Goal: Transaction & Acquisition: Purchase product/service

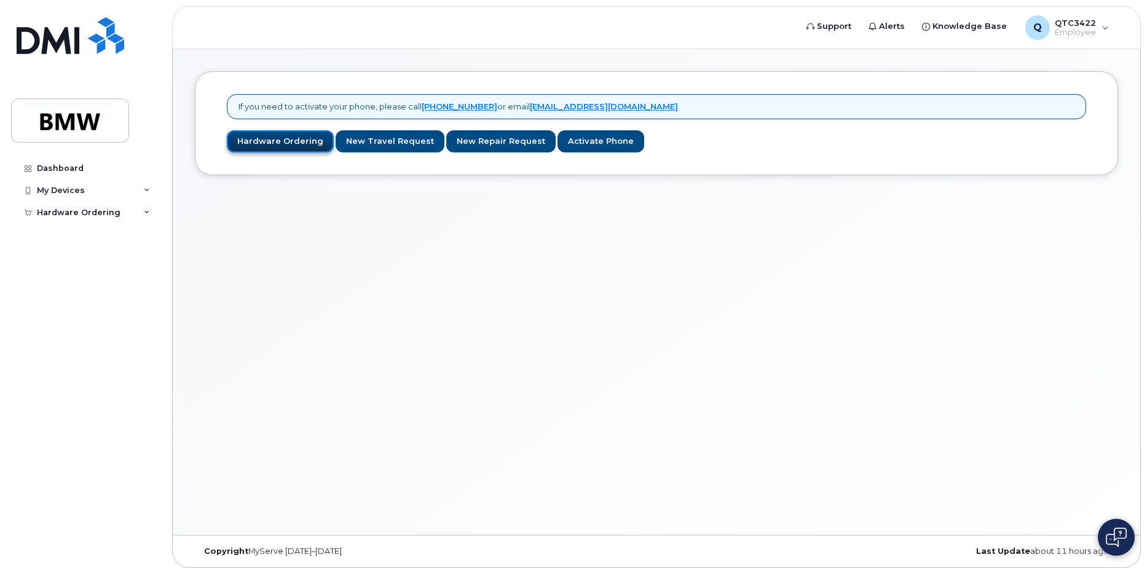
click at [282, 144] on link "Hardware Ordering" at bounding box center [280, 141] width 107 height 23
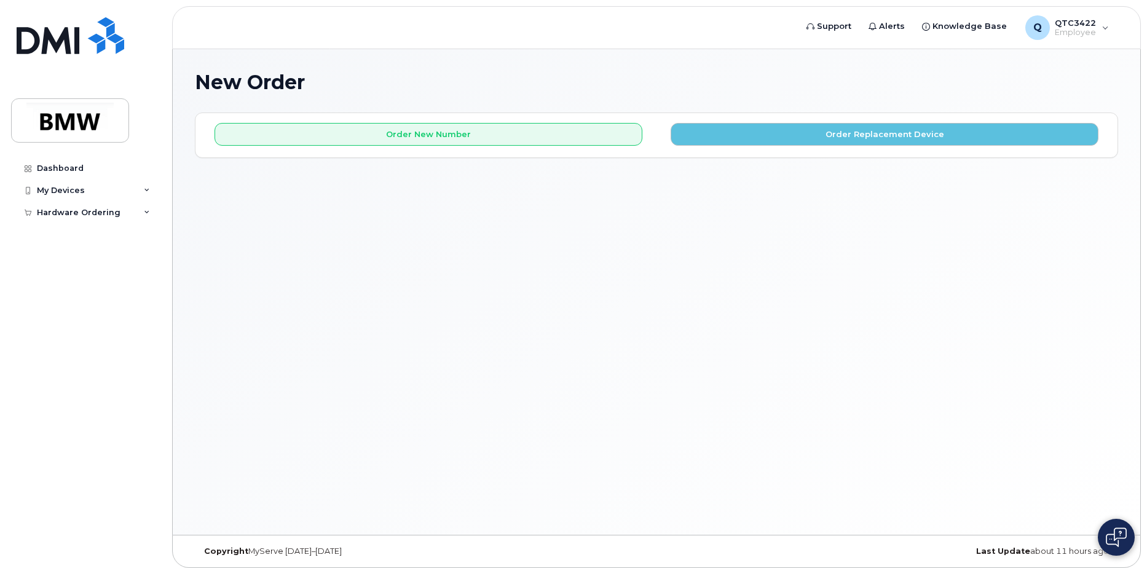
click at [343, 258] on div "New Order × Share This Order If you want to allow others to create or edit orde…" at bounding box center [657, 292] width 968 height 486
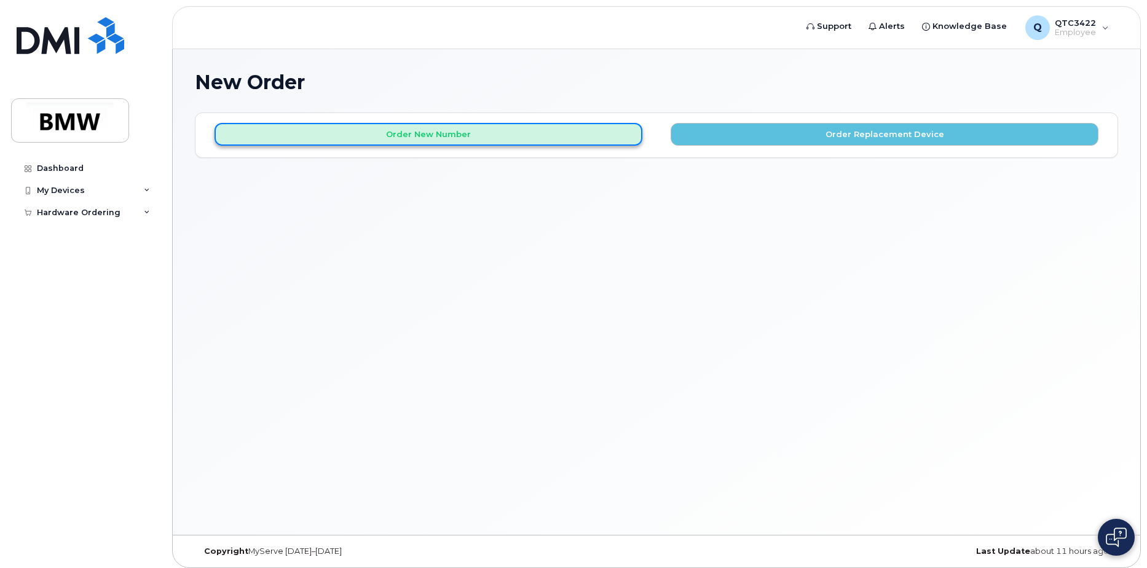
click at [423, 138] on button "Order New Number" at bounding box center [429, 134] width 428 height 23
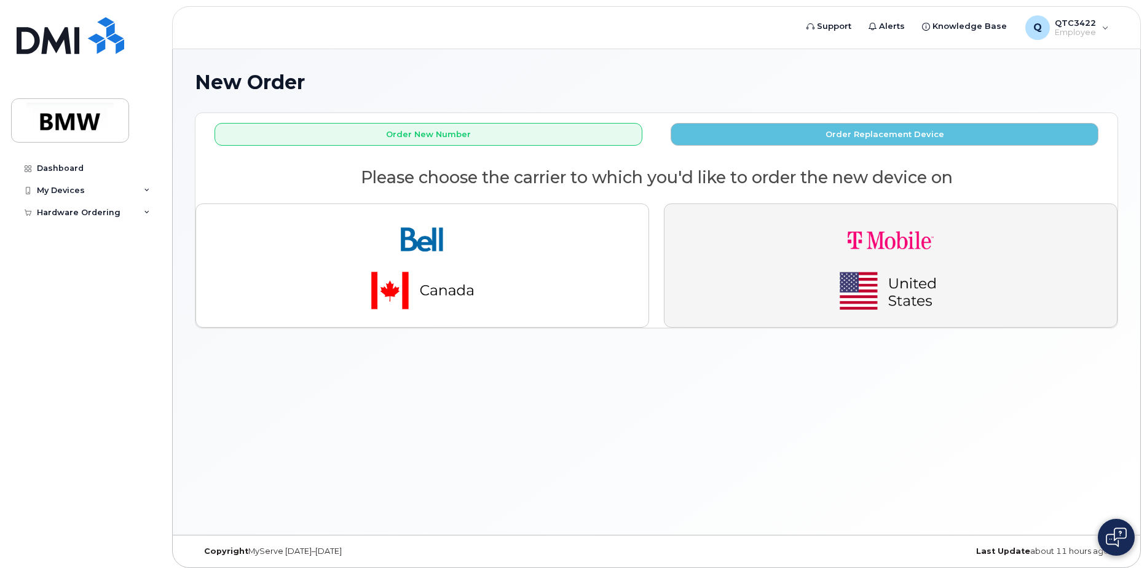
click at [859, 263] on img "button" at bounding box center [891, 265] width 172 height 103
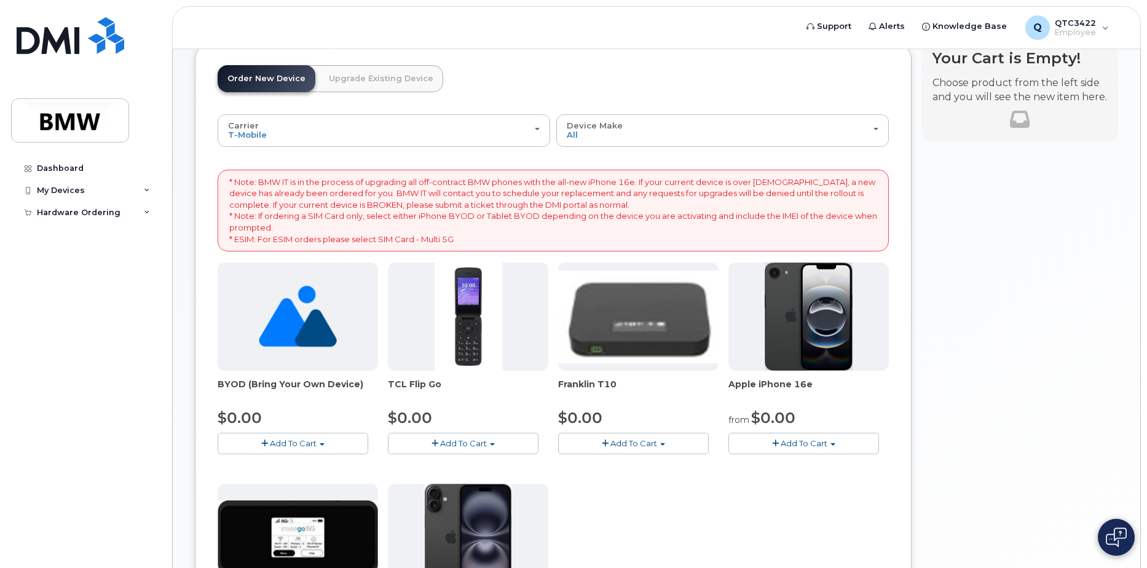
scroll to position [32, 0]
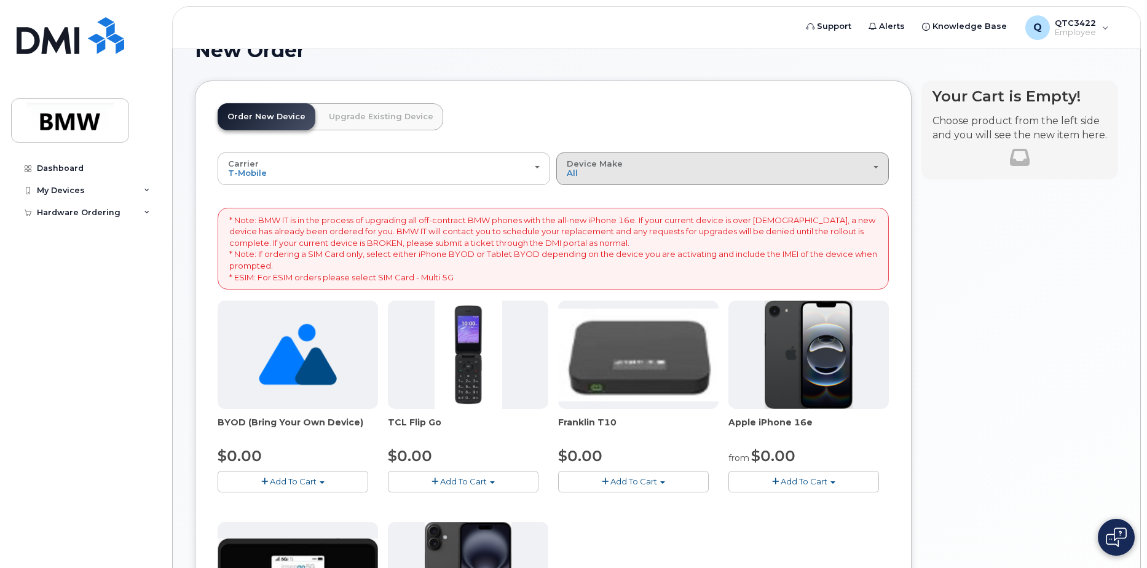
click at [715, 181] on button "Device Make All Cell Phone iPhone Modem" at bounding box center [722, 168] width 333 height 32
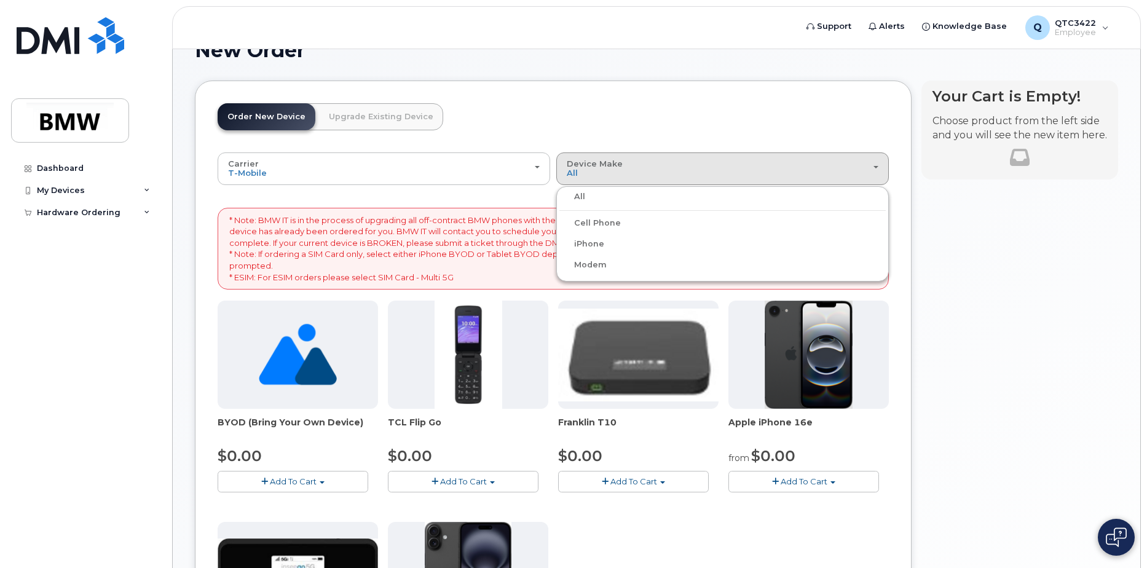
click at [600, 242] on label "iPhone" at bounding box center [582, 244] width 45 height 15
click at [0, 0] on input "iPhone" at bounding box center [0, 0] width 0 height 0
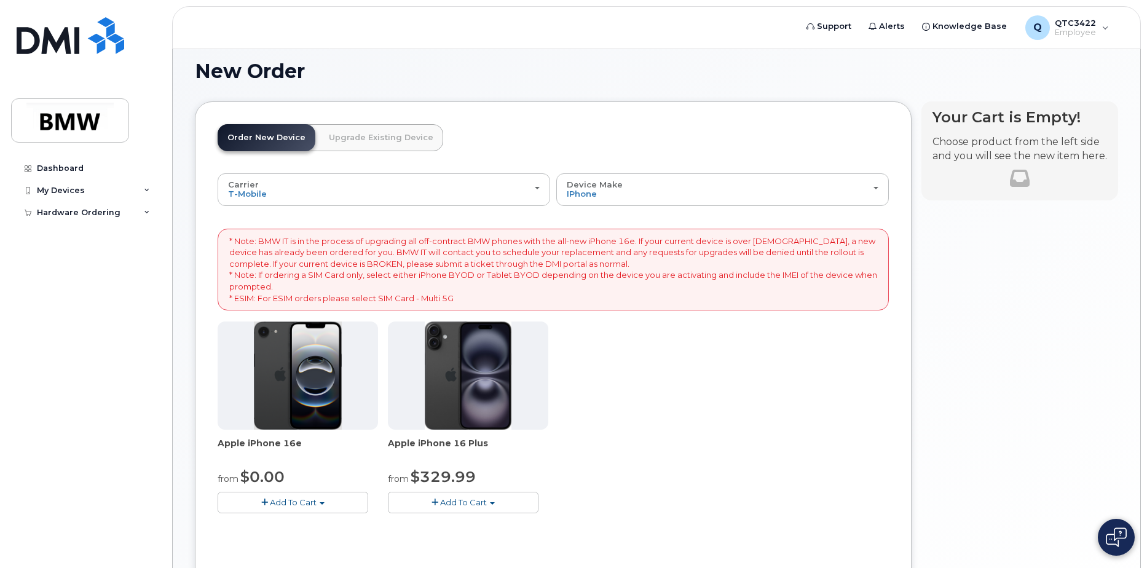
scroll to position [0, 0]
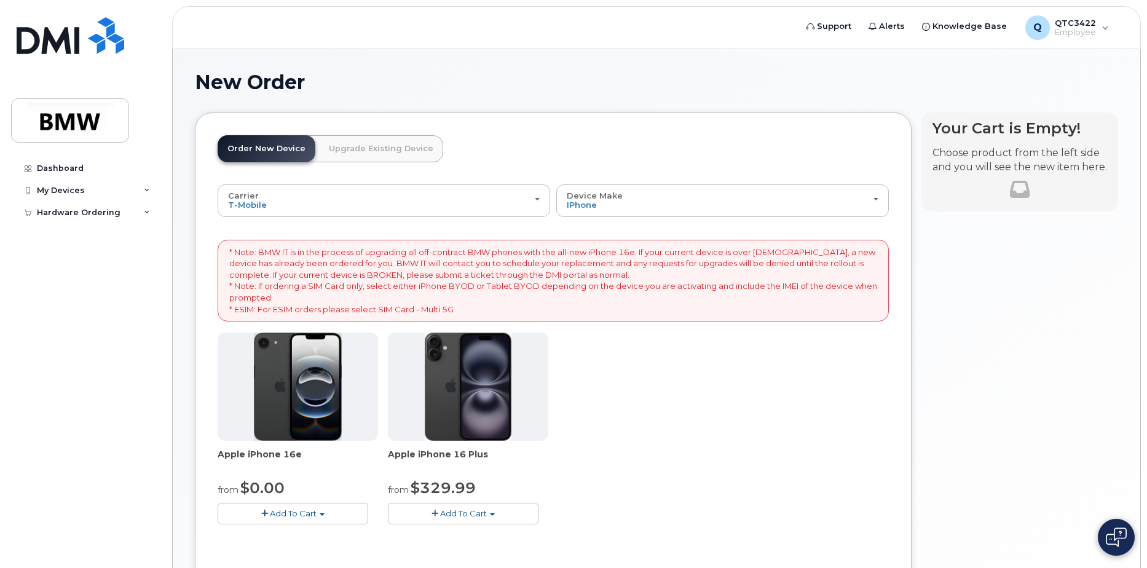
click at [303, 510] on span "Add To Cart" at bounding box center [293, 514] width 47 height 10
click at [296, 535] on link "$0.00 - 30 Month Activation (128GB)" at bounding box center [309, 536] width 177 height 15
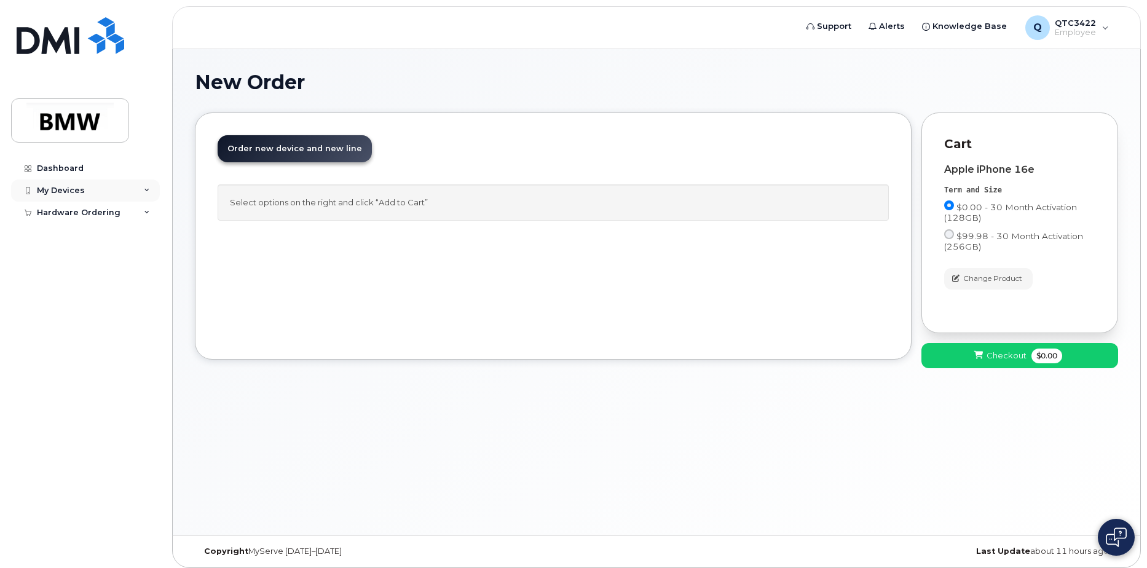
click at [154, 191] on div "My Devices" at bounding box center [85, 191] width 149 height 22
click at [145, 217] on div "Hardware Ordering" at bounding box center [85, 213] width 149 height 22
click at [393, 280] on div "Order New Device Upgrade Existing Device Order new device and new line Order ne…" at bounding box center [553, 236] width 717 height 247
click at [311, 144] on span "Order new device and new line" at bounding box center [295, 148] width 135 height 9
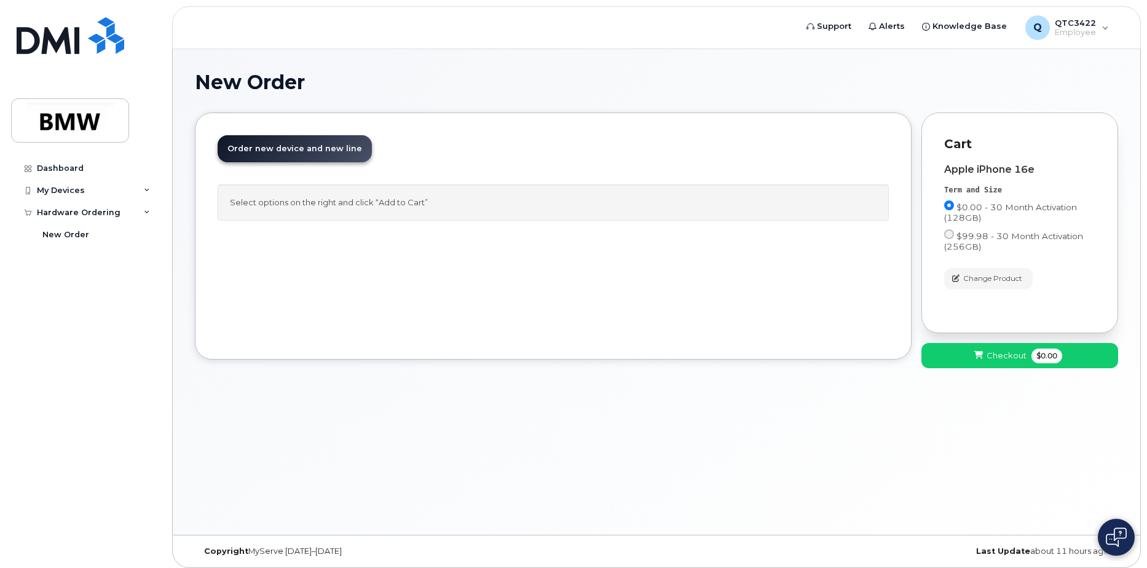
click at [280, 148] on span "Order new device and new line" at bounding box center [295, 148] width 135 height 9
click at [76, 237] on div "New Order" at bounding box center [65, 234] width 47 height 11
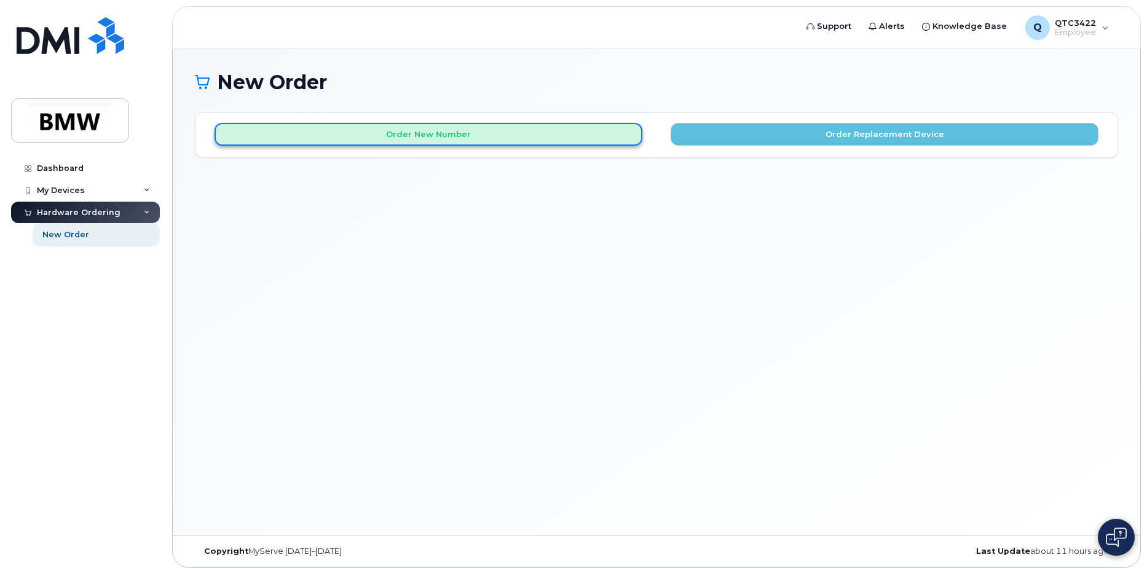
click at [312, 129] on button "Order New Number" at bounding box center [429, 134] width 428 height 23
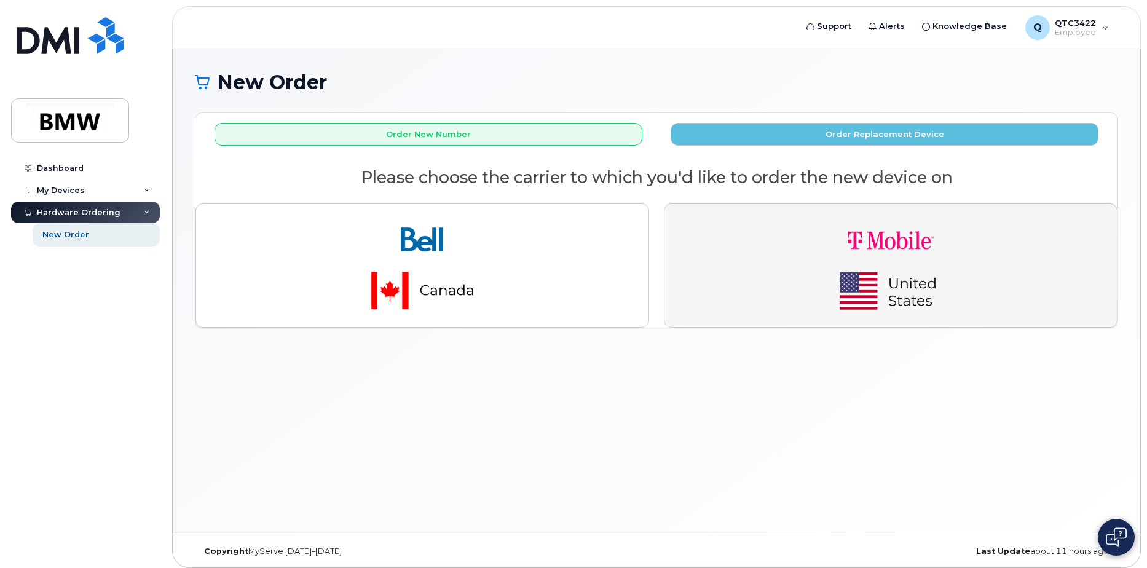
click at [957, 255] on img "button" at bounding box center [891, 265] width 172 height 103
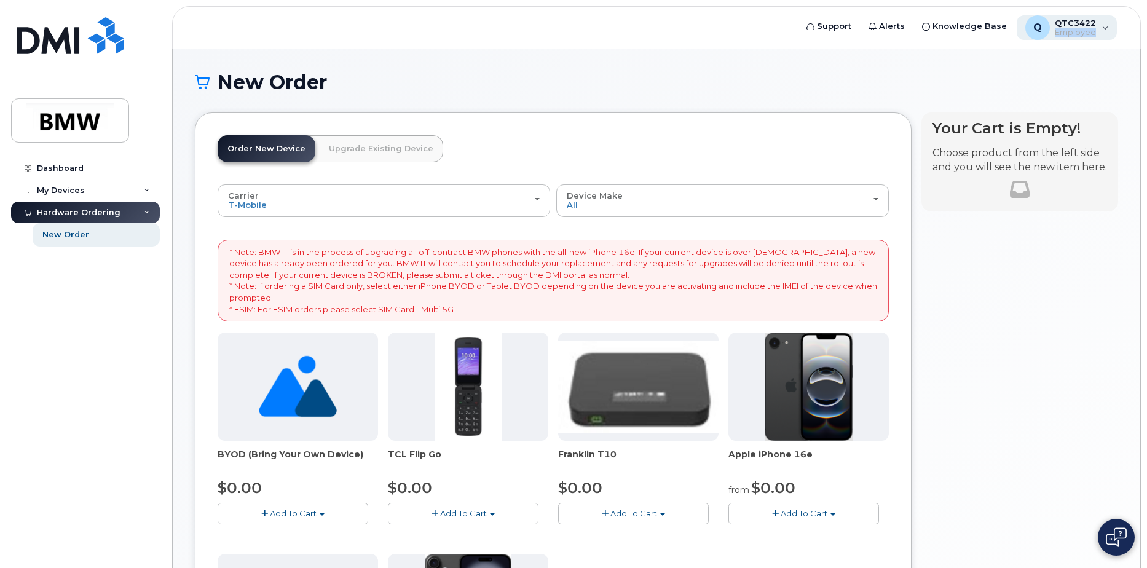
click at [1105, 27] on div "Q QTC3422 Employee" at bounding box center [1067, 27] width 101 height 25
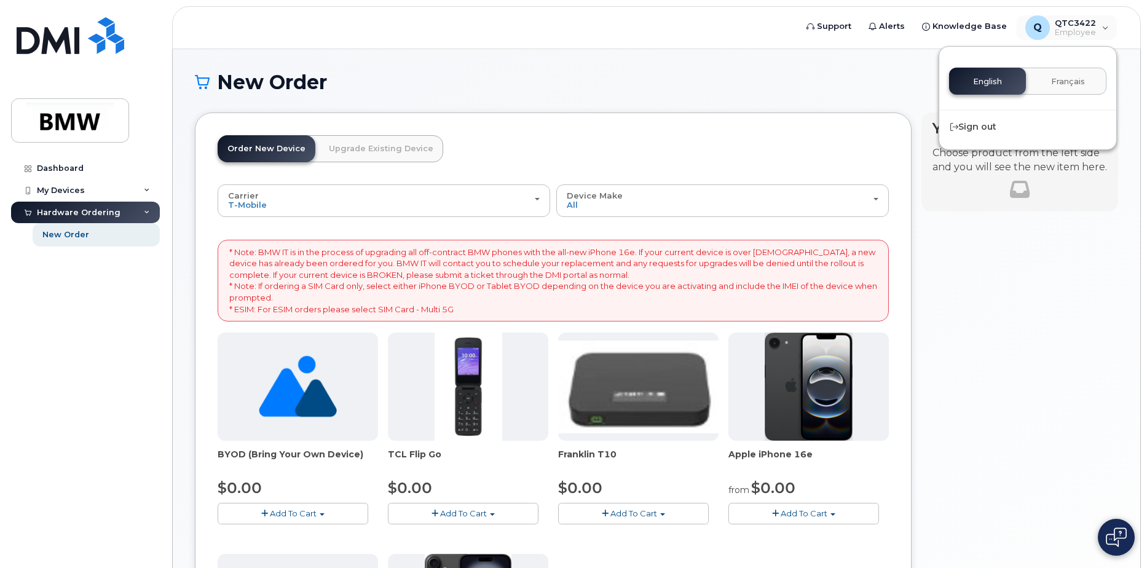
click at [765, 93] on h1 "New Order" at bounding box center [657, 82] width 924 height 22
click at [788, 510] on span "Add To Cart" at bounding box center [804, 514] width 47 height 10
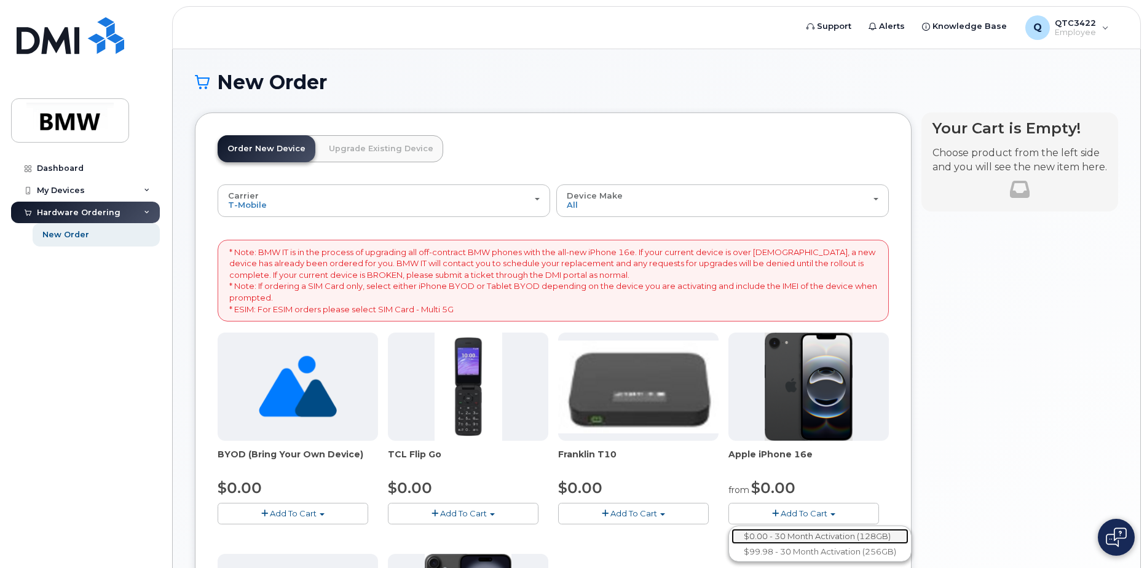
click at [804, 531] on link "$0.00 - 30 Month Activation (128GB)" at bounding box center [820, 536] width 177 height 15
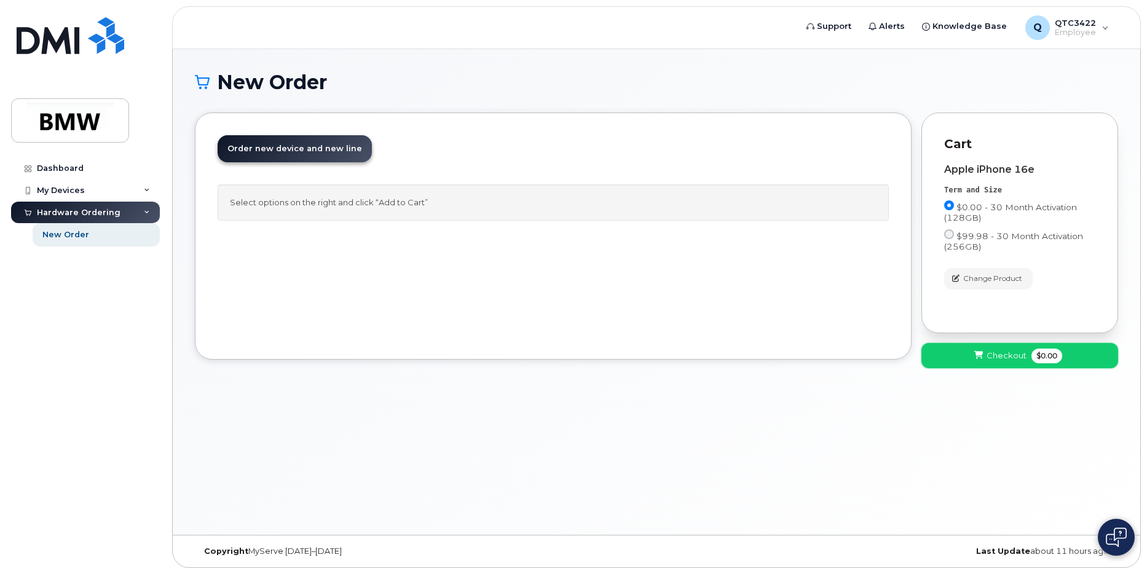
click at [1002, 352] on span "Checkout" at bounding box center [1007, 356] width 40 height 12
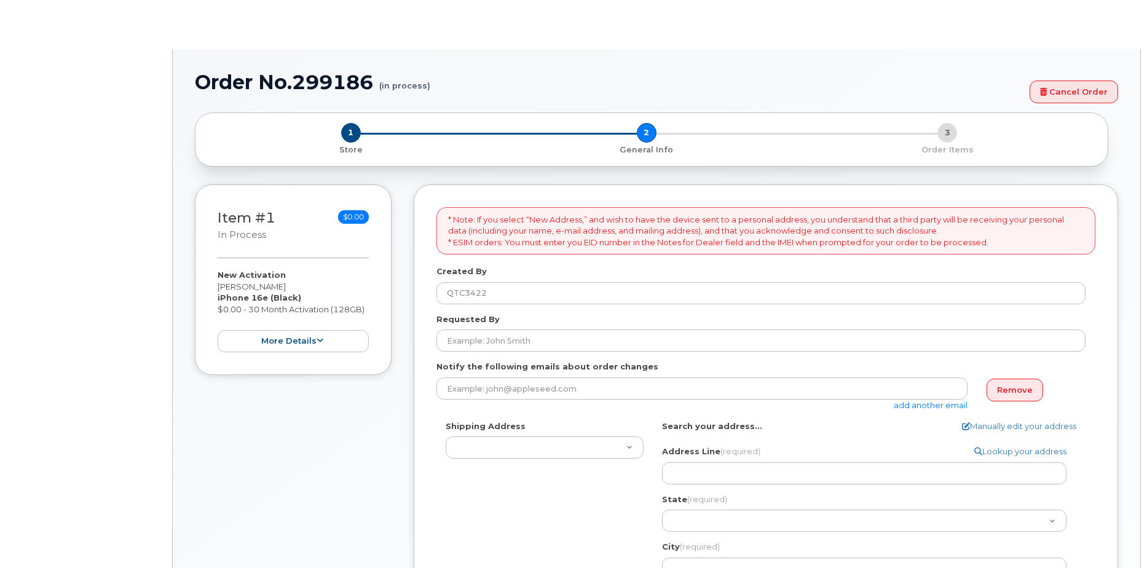
select select
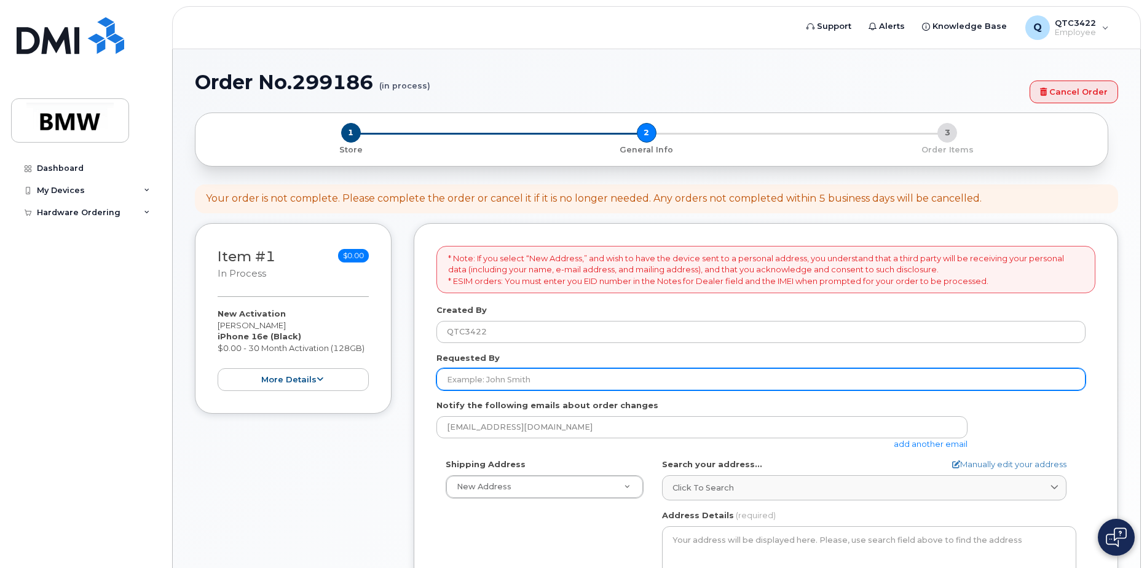
drag, startPoint x: 502, startPoint y: 381, endPoint x: 509, endPoint y: 378, distance: 8.2
click at [504, 379] on input "Requested By" at bounding box center [761, 379] width 649 height 22
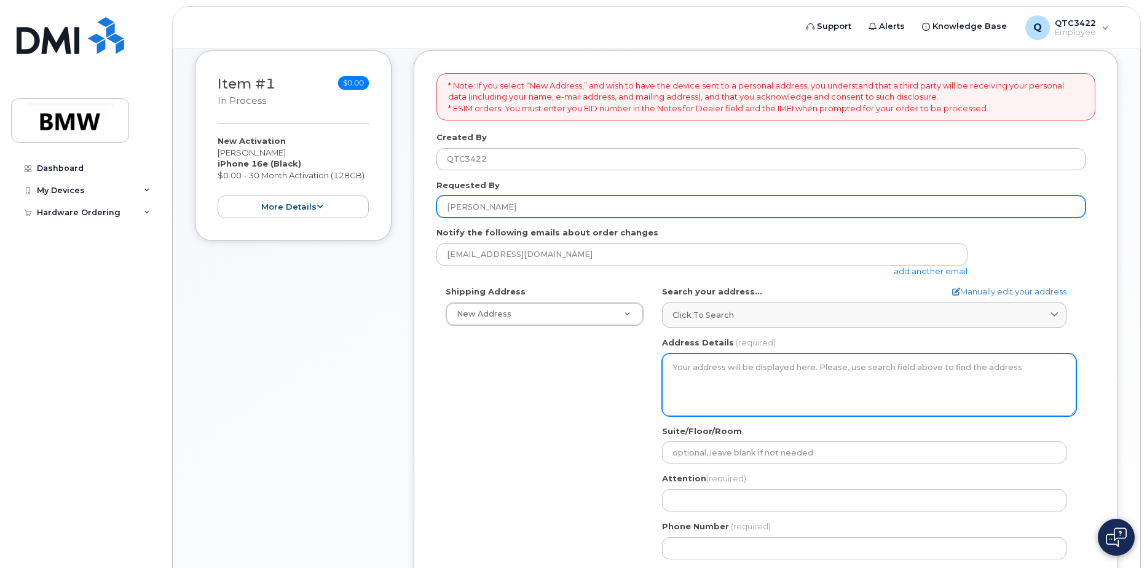
scroll to position [184, 0]
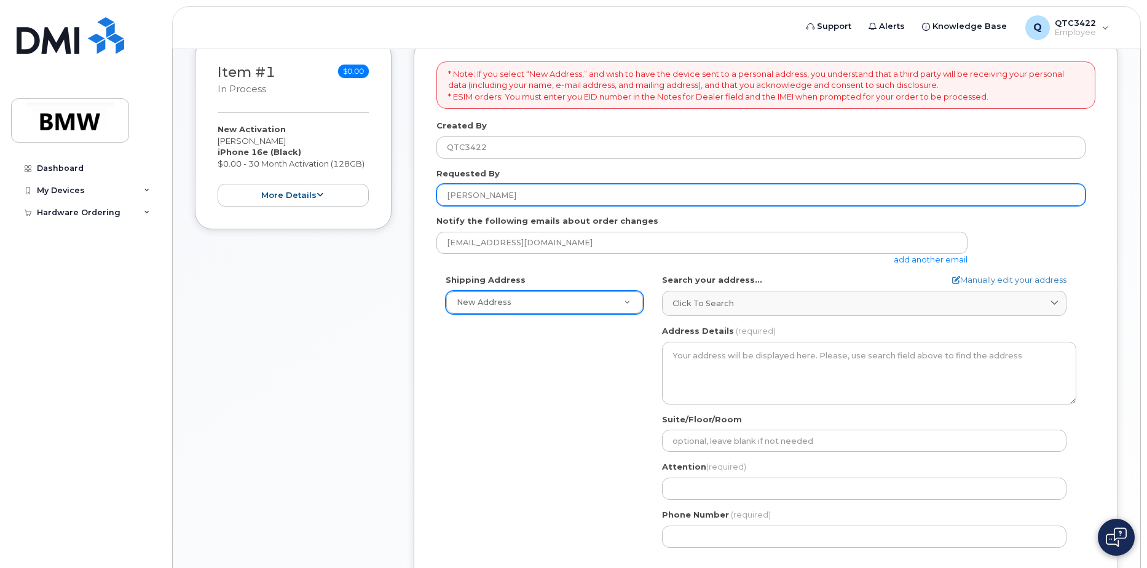
type input "Simyia King"
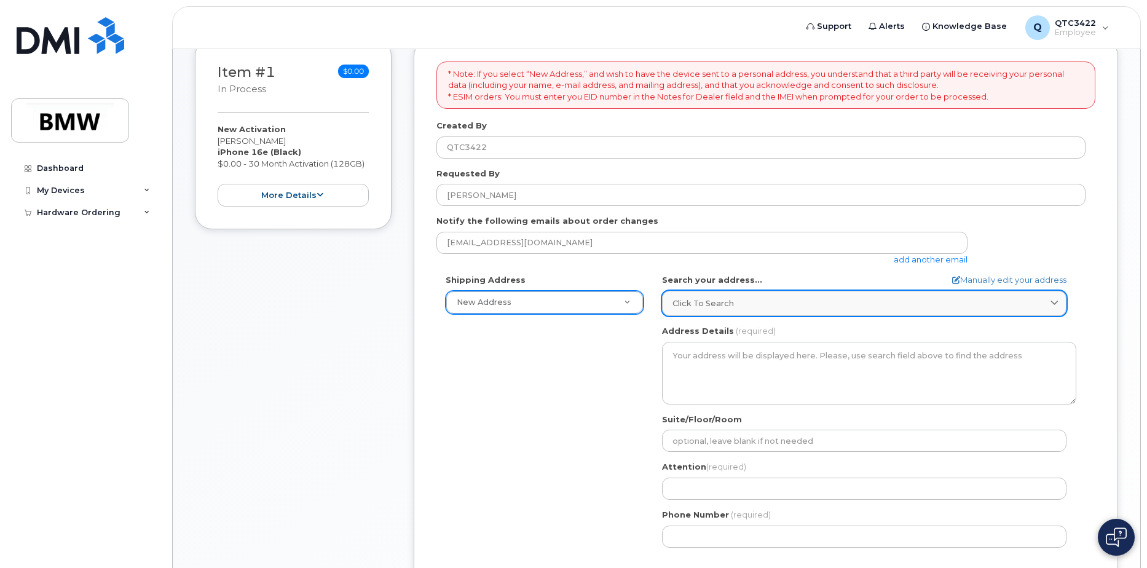
click at [799, 304] on div "Click to search" at bounding box center [865, 304] width 384 height 12
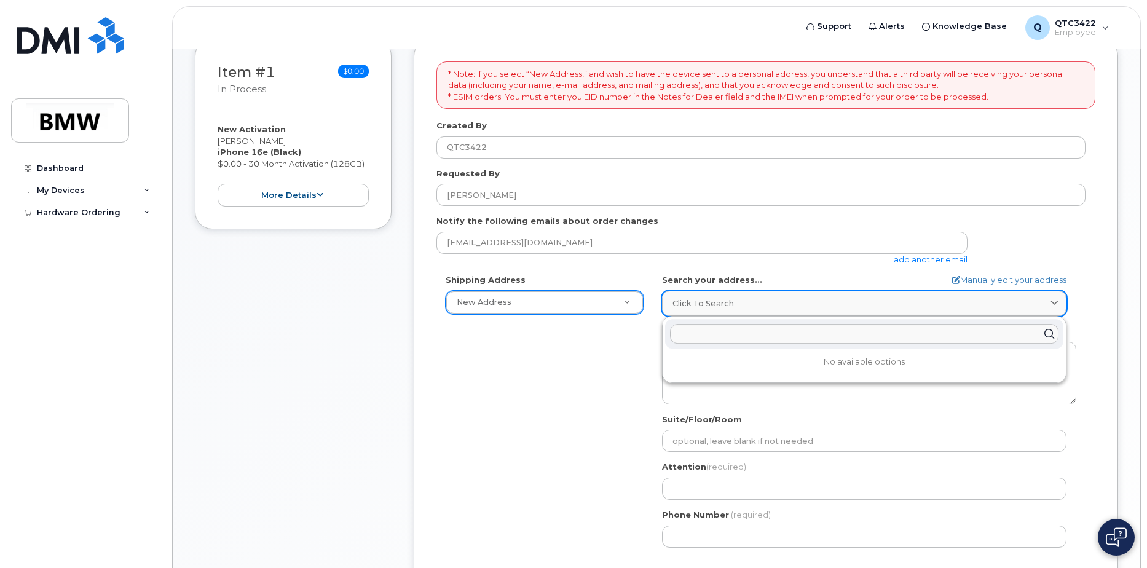
click at [796, 301] on div "Click to search" at bounding box center [865, 304] width 384 height 12
drag, startPoint x: 585, startPoint y: 394, endPoint x: 640, endPoint y: 414, distance: 58.4
click at [586, 392] on div "Shipping Address New Address New Address BMW MC Plant BMW North America Financi…" at bounding box center [761, 415] width 649 height 282
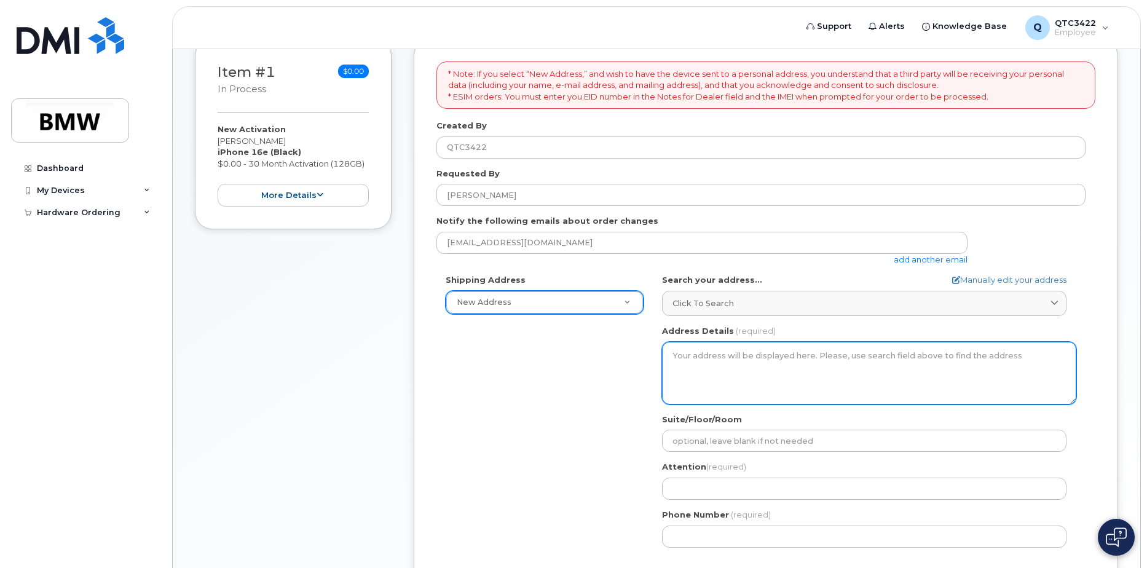
click at [735, 373] on textarea "Address Details" at bounding box center [869, 373] width 414 height 63
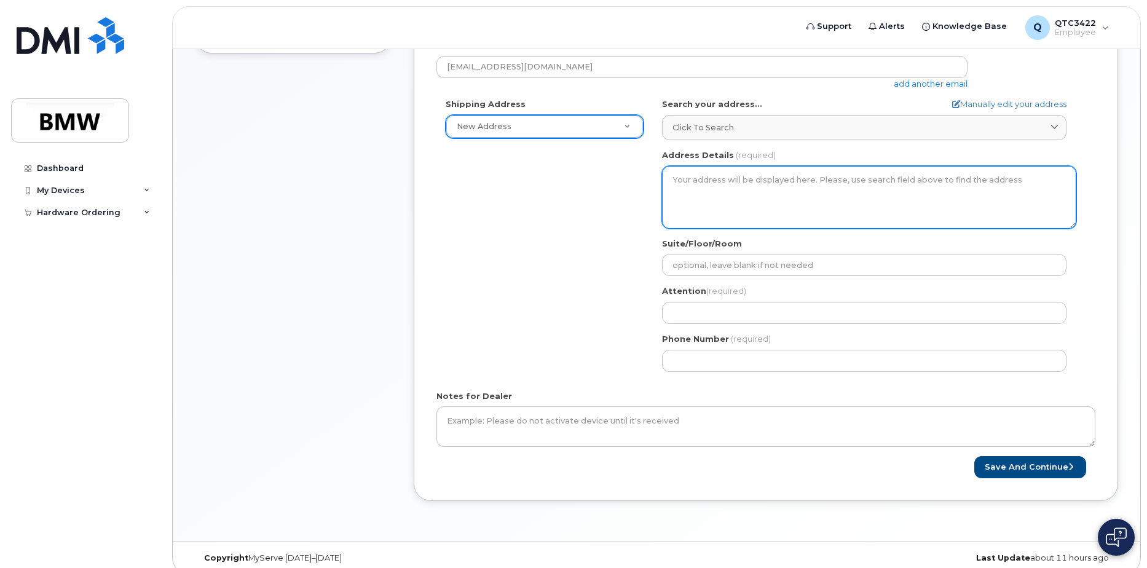
scroll to position [373, 0]
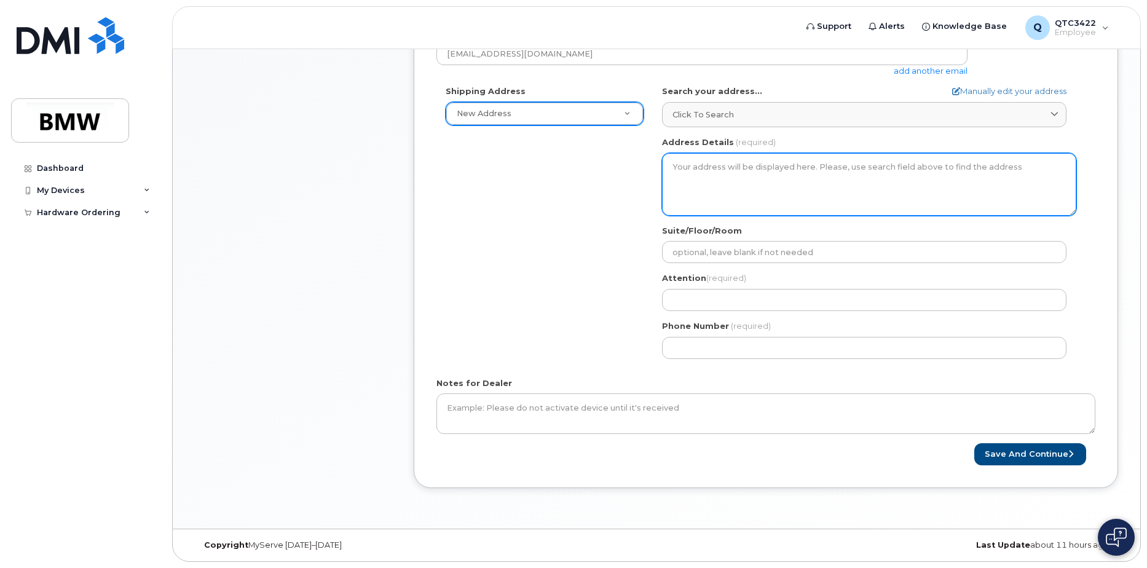
click at [774, 196] on textarea "Address Details" at bounding box center [869, 184] width 414 height 63
click at [796, 183] on textarea "Address Details" at bounding box center [869, 184] width 414 height 63
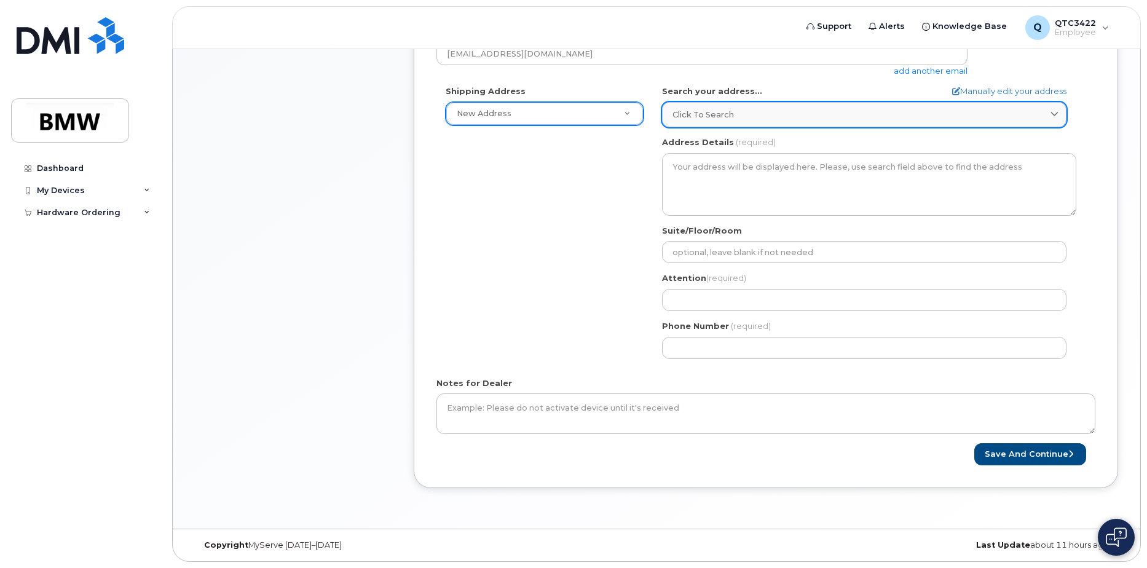
click at [802, 111] on div "Click to search" at bounding box center [865, 115] width 384 height 12
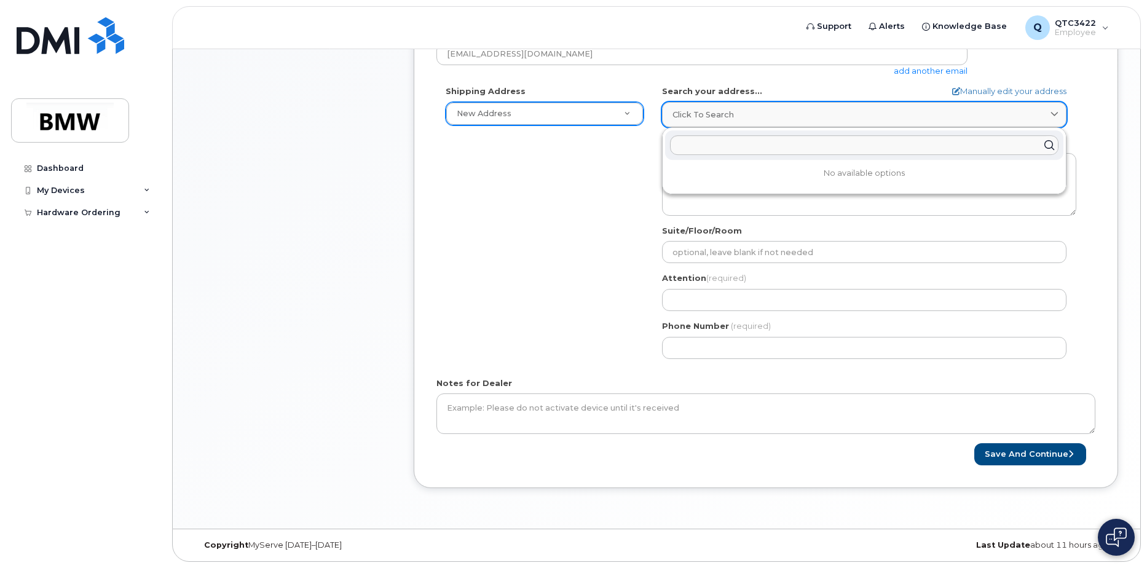
click at [799, 112] on div "Click to search" at bounding box center [865, 115] width 384 height 12
click at [576, 226] on div "Shipping Address New Address New Address BMW MC Plant BMW North America Financi…" at bounding box center [761, 226] width 649 height 282
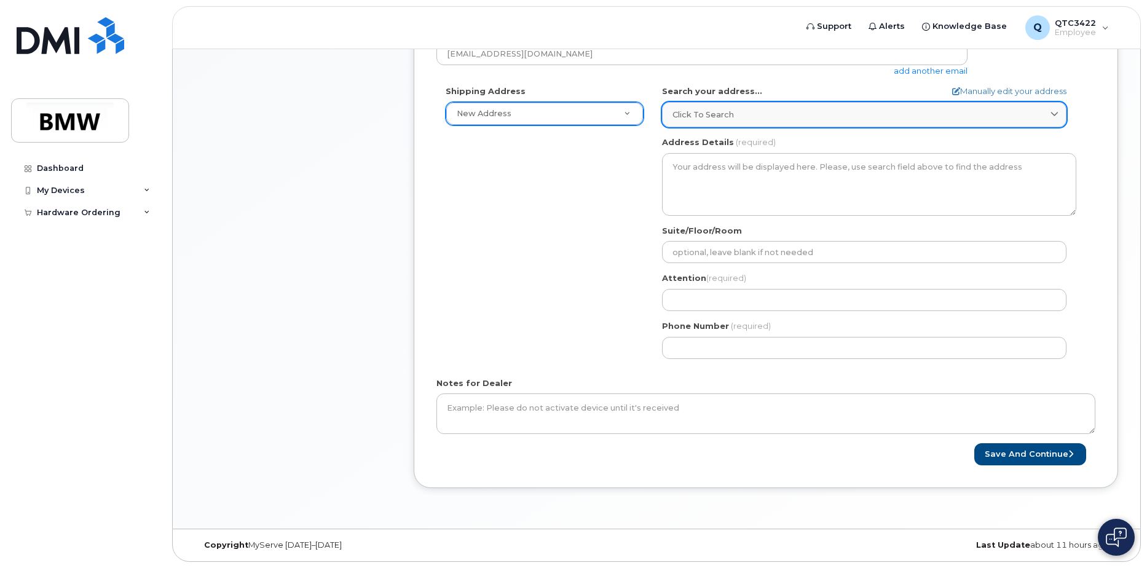
click at [766, 105] on link "Click to search" at bounding box center [864, 114] width 405 height 25
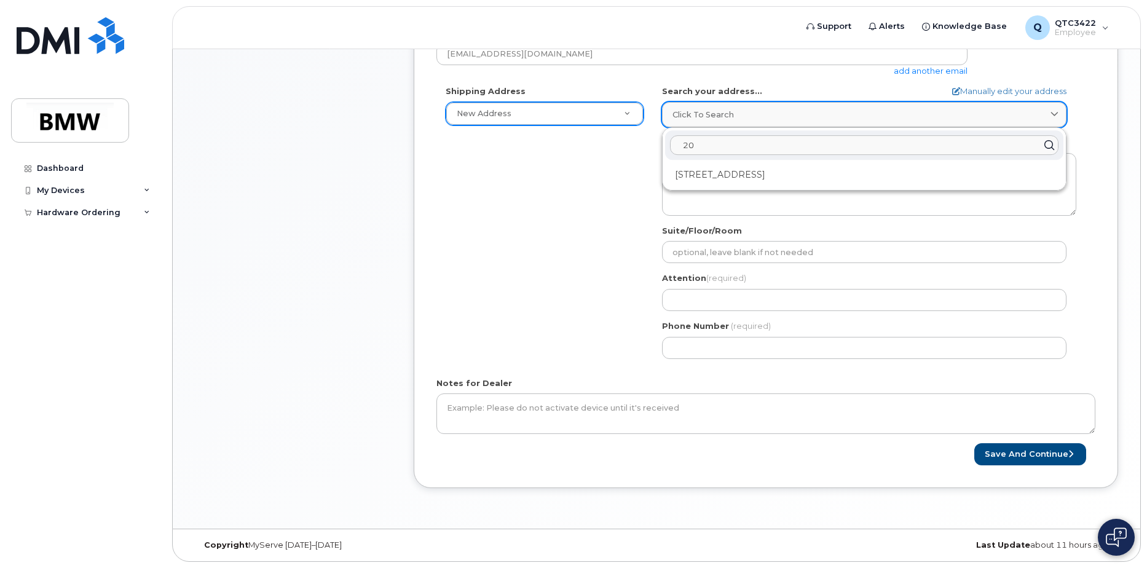
type input "2"
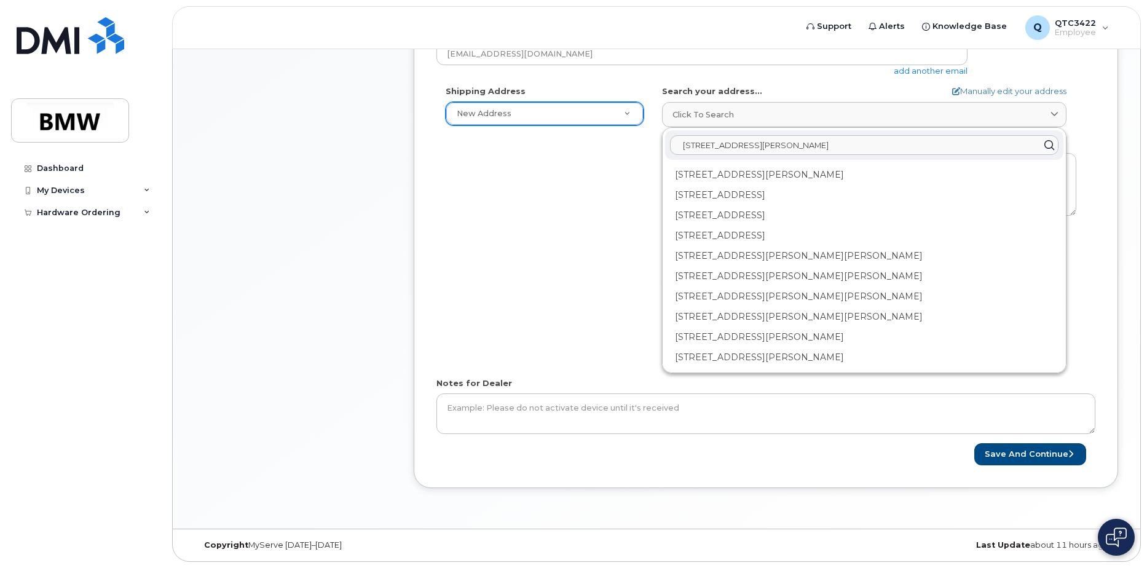
type input "304 belcher rd boiling springs sc"
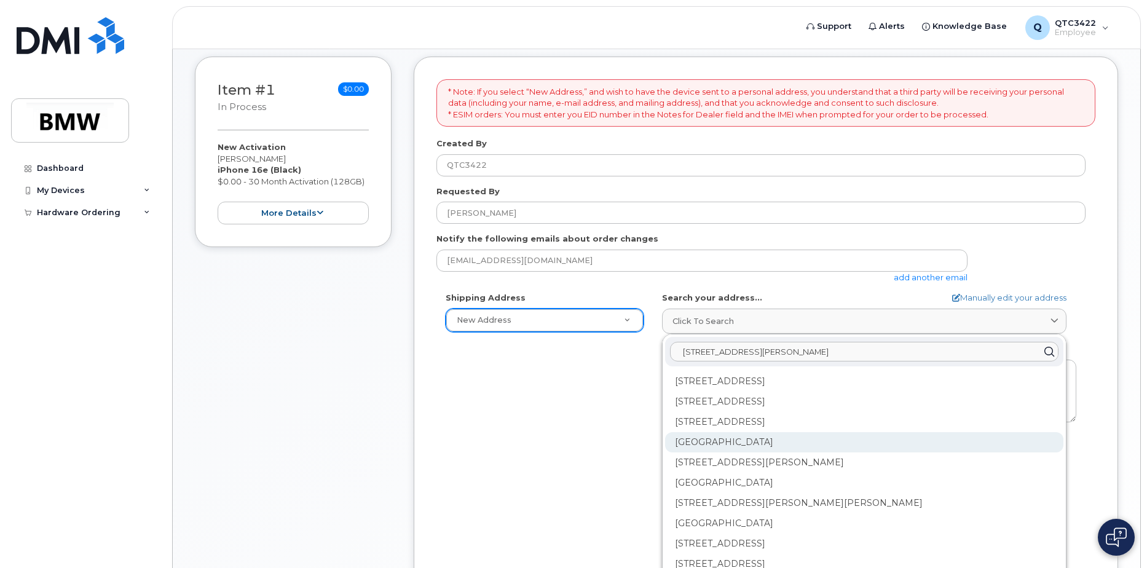
scroll to position [189, 0]
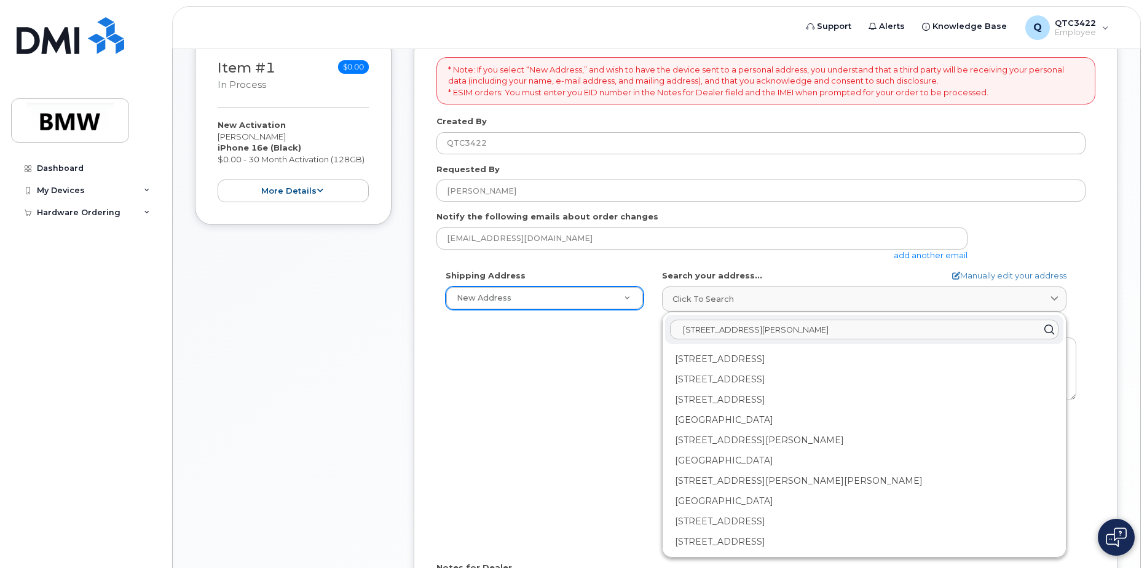
drag, startPoint x: 967, startPoint y: 336, endPoint x: 529, endPoint y: 338, distance: 437.8
click at [530, 338] on div "Shipping Address New Address New Address BMW MC Plant BMW North America Financi…" at bounding box center [761, 411] width 649 height 282
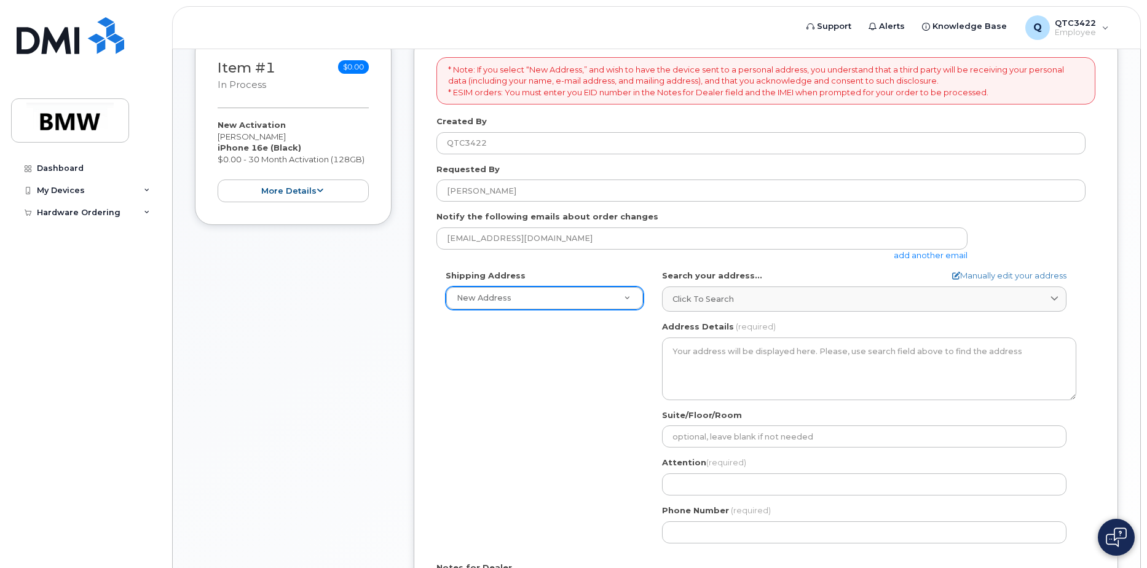
click at [568, 358] on div "Shipping Address New Address New Address BMW MC Plant BMW North America Financi…" at bounding box center [761, 411] width 649 height 282
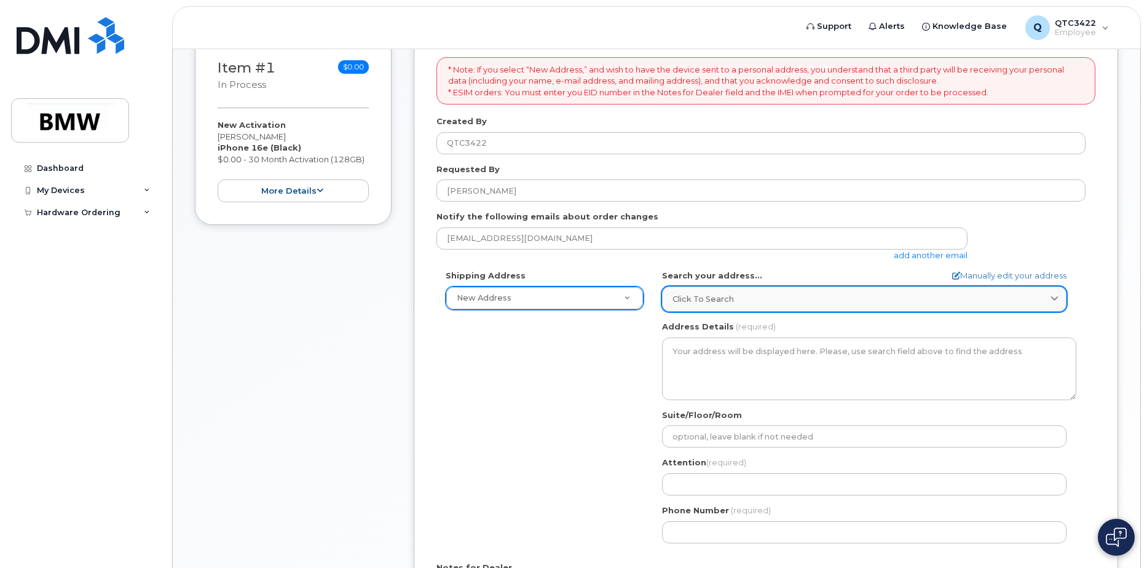
click at [724, 304] on span "Click to search" at bounding box center [703, 299] width 61 height 12
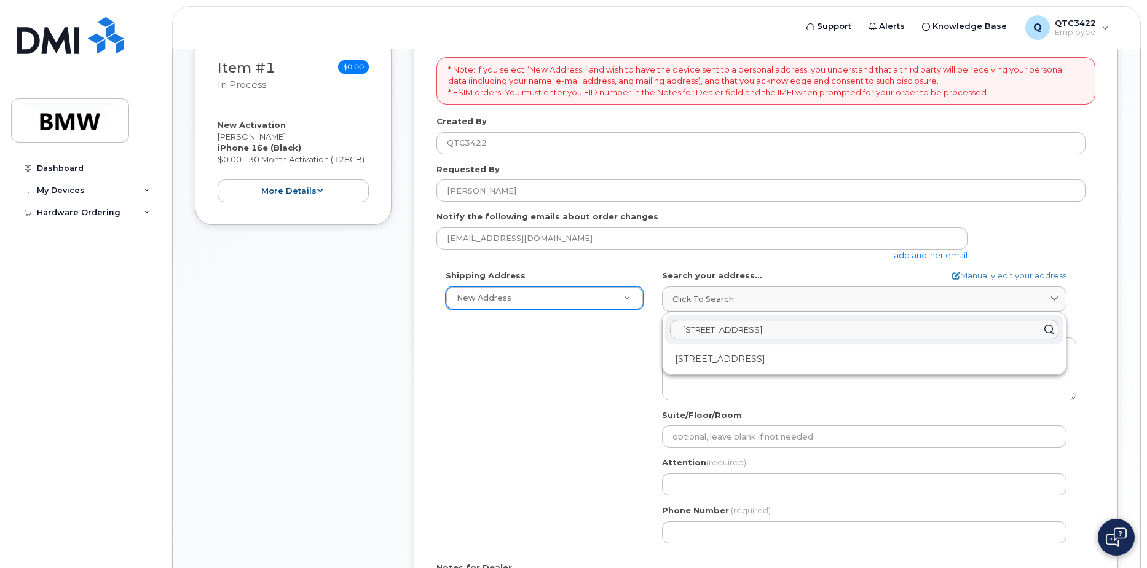
type input "2009 Evanston Drive Wellford SC 29385"
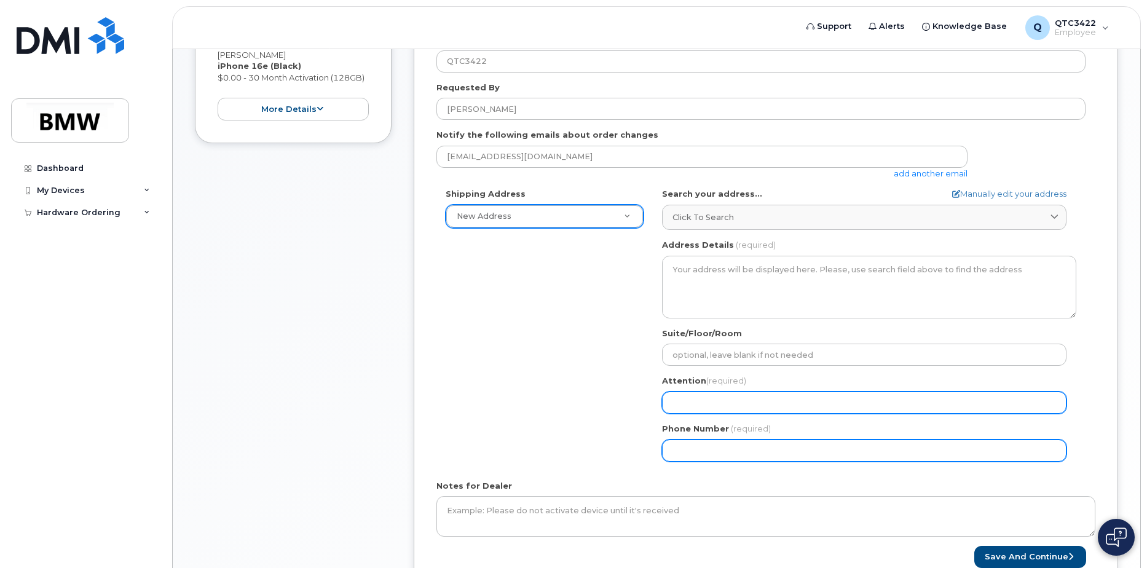
scroll to position [250, 0]
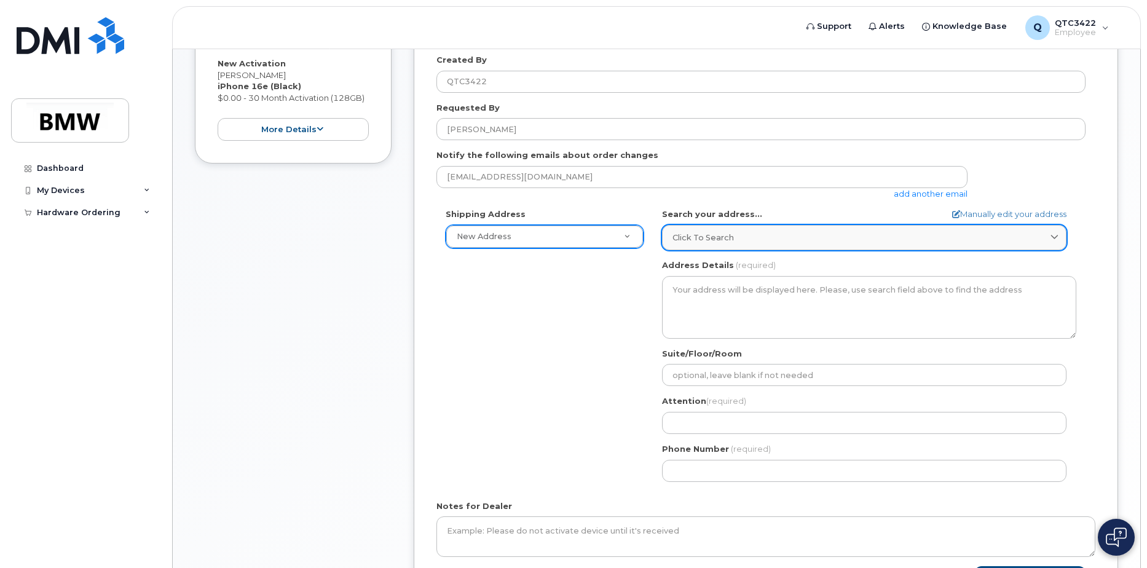
click at [764, 236] on div "Click to search" at bounding box center [865, 238] width 384 height 12
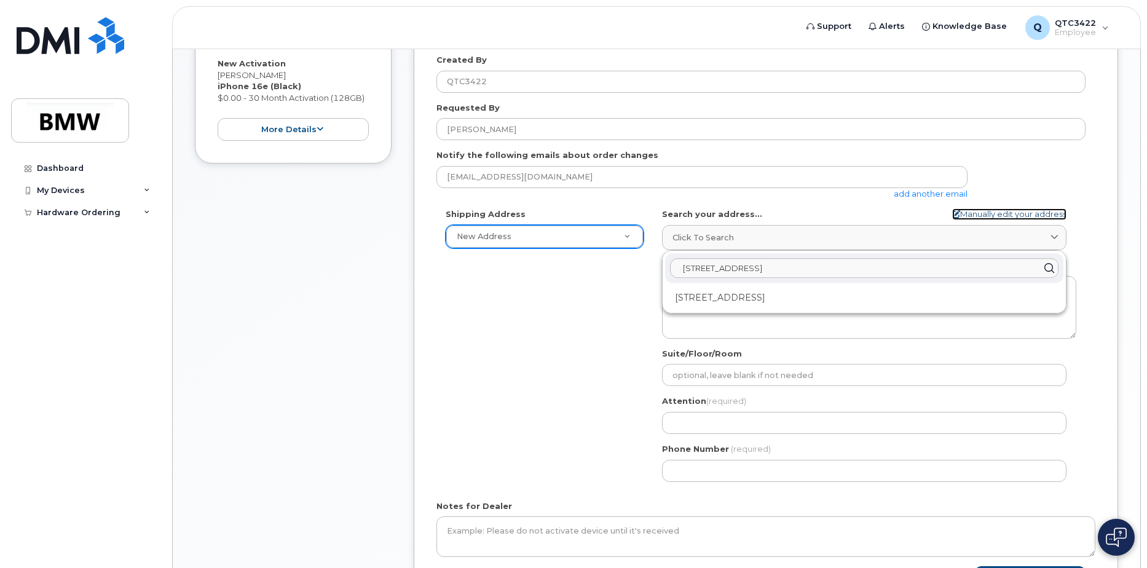
click at [958, 214] on link "Manually edit your address" at bounding box center [1010, 214] width 114 height 12
select select
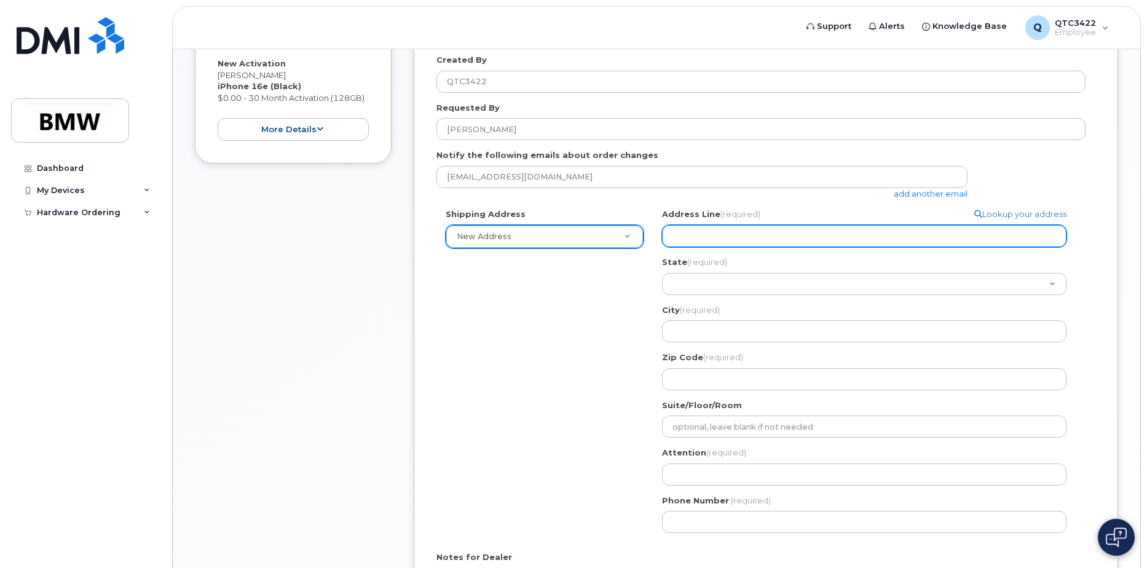
click at [709, 240] on input "Address Line (required)" at bounding box center [864, 236] width 405 height 22
select select
type input "2"
select select
type input "20"
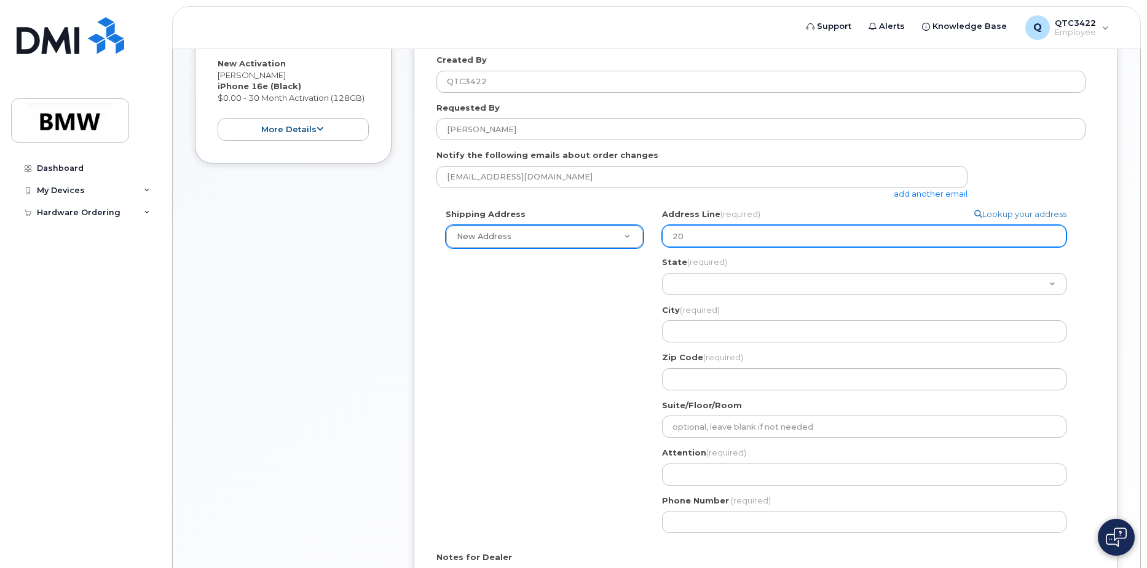
select select
type input "200"
select select
type input "2009"
select select
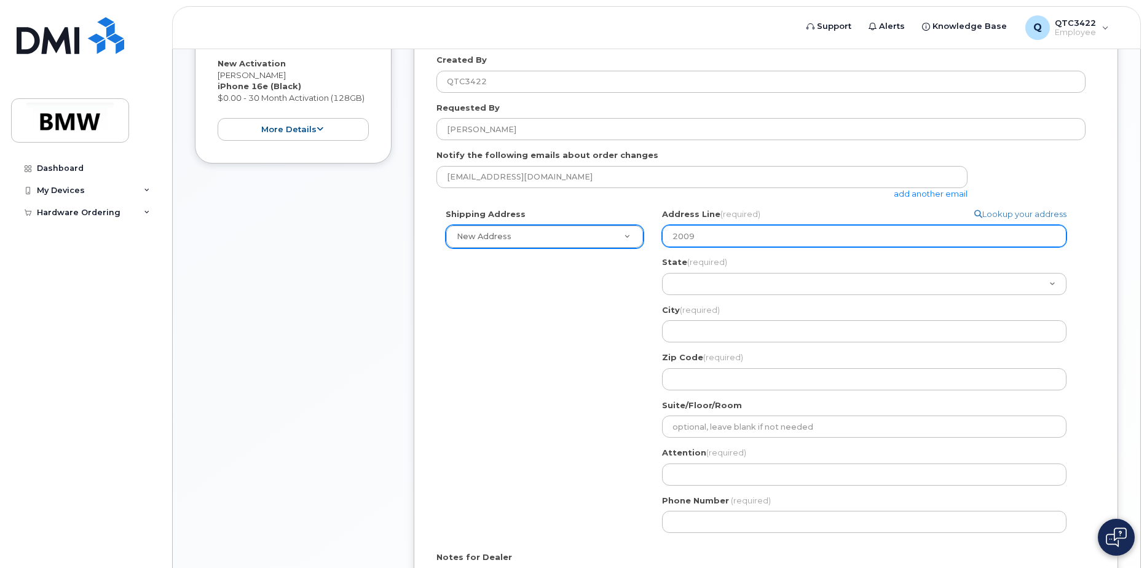
type input "2009 E"
select select
type input "2009 Ev"
select select
type input "2009 Eva"
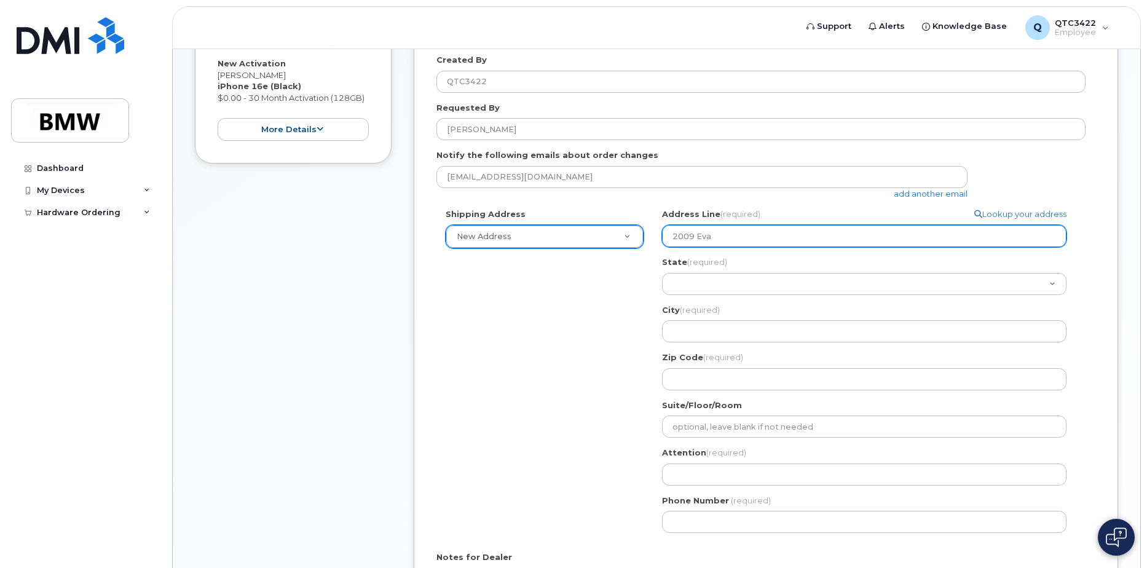
select select
type input "2009 Evam"
select select
type input "2009 Evams"
select select
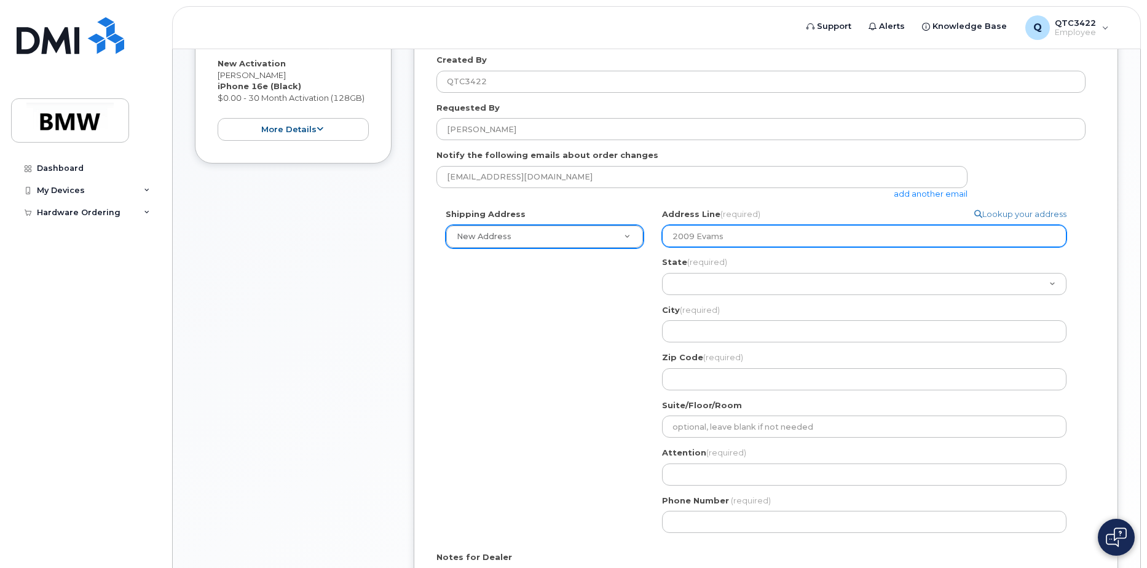
type input "2009 Evam"
select select
type input "2009 Eva"
select select
type input "2009 Evan"
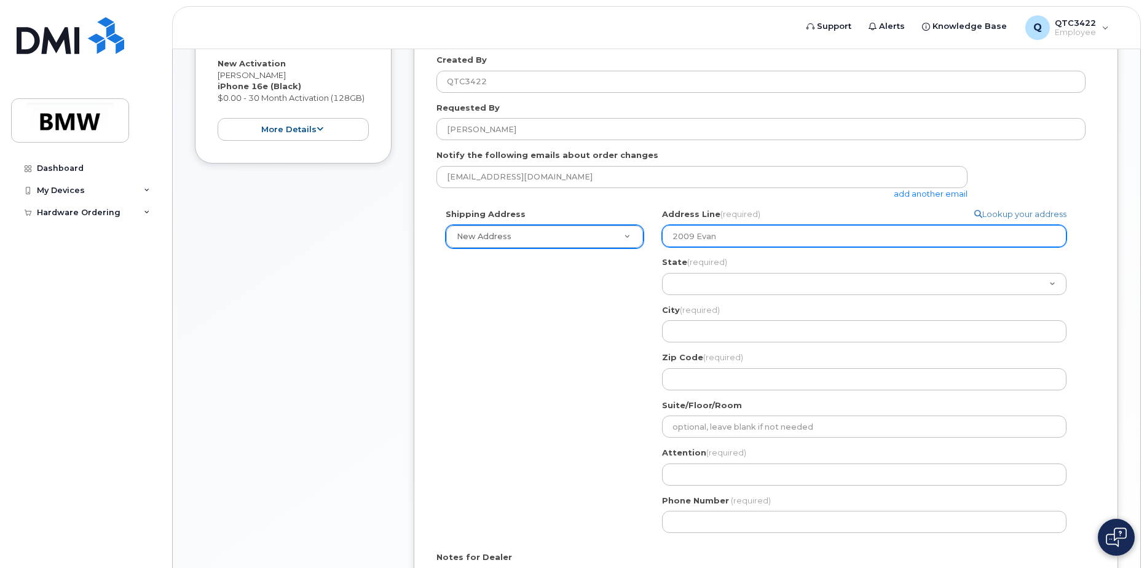
select select
type input "2009 Evans"
select select
type input "2009 Evanst"
select select
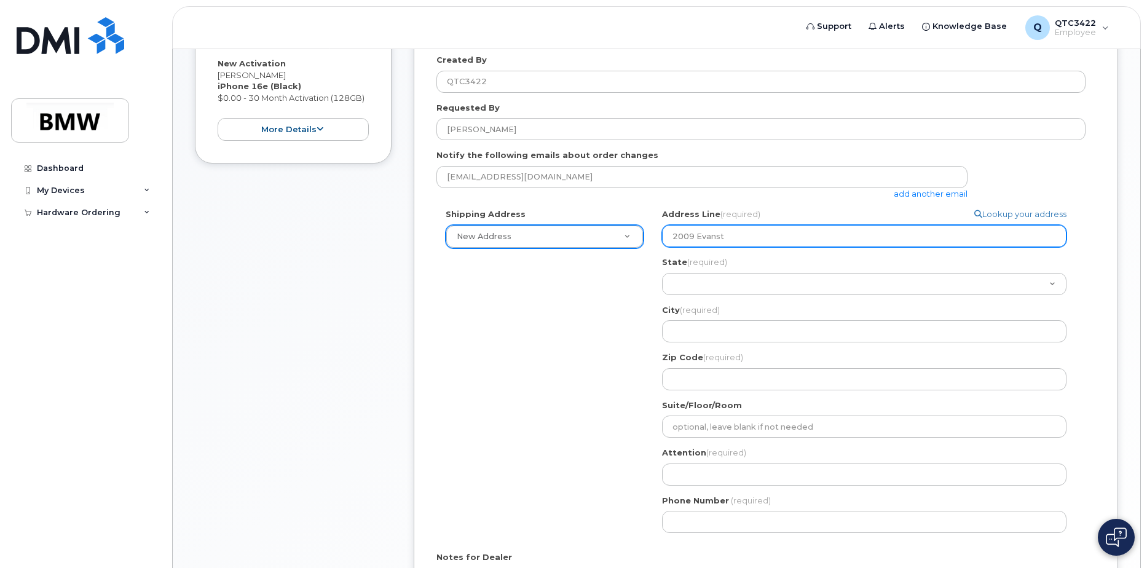
type input "2009 Evansto"
select select
type input "2009 Evanston"
select select
type input "2009 Evanston F"
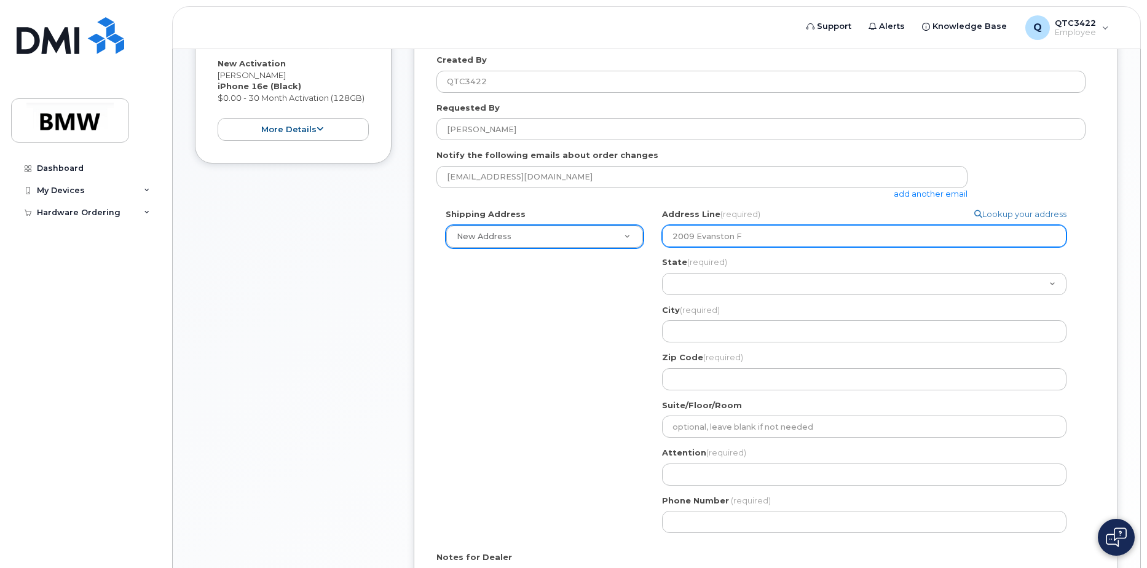
select select
type input "2009 Evanston"
select select
type input "2009 Evanston D"
select select
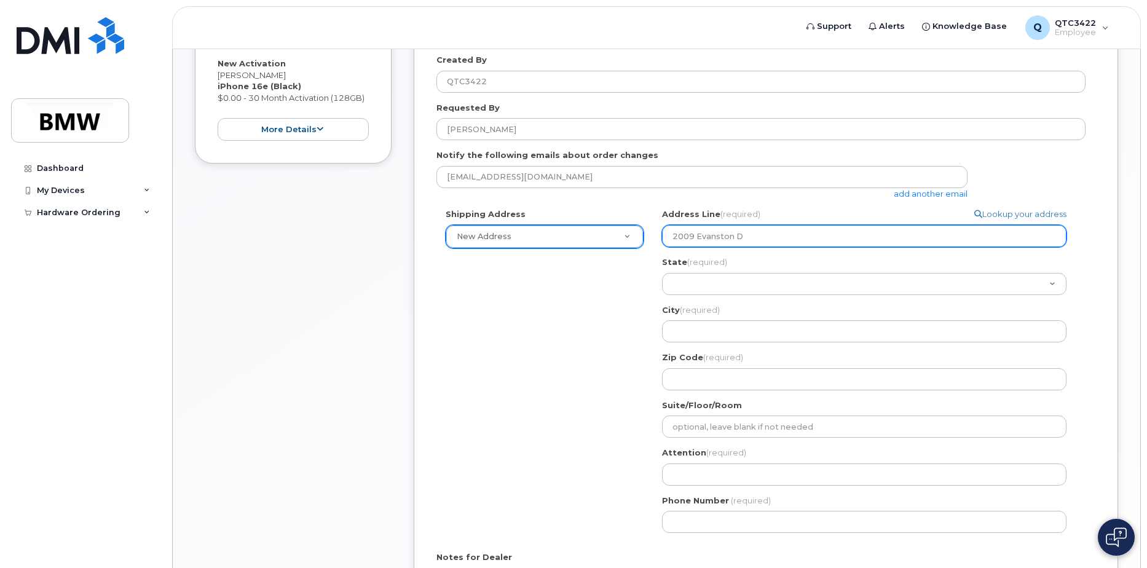
type input "2009 Evanston Dr"
select select
type input "2009 Evanston Dri"
select select
type input "2009 Evanston Driv"
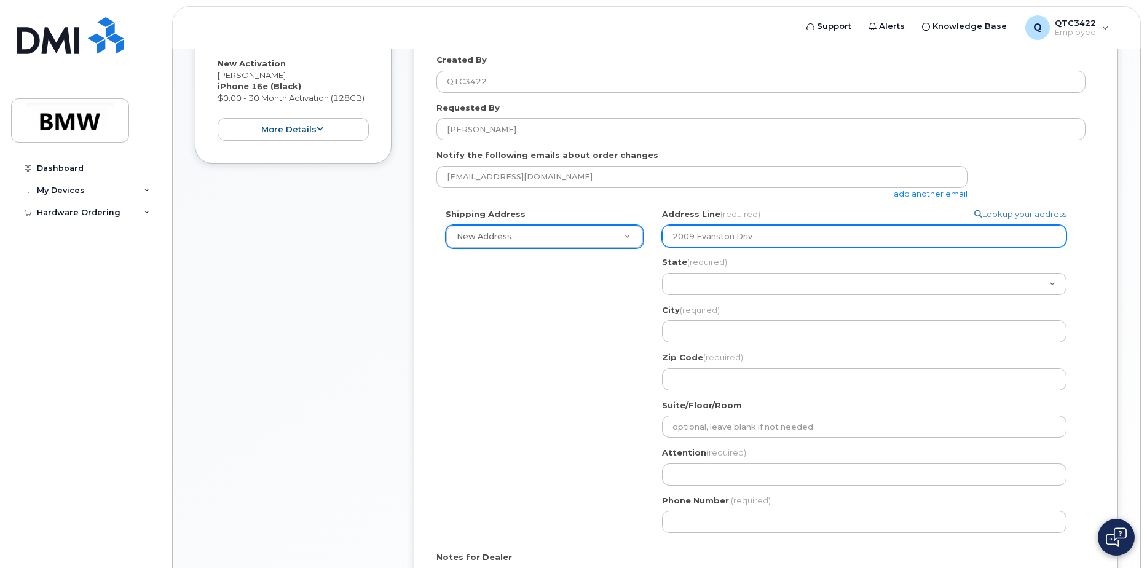
select select
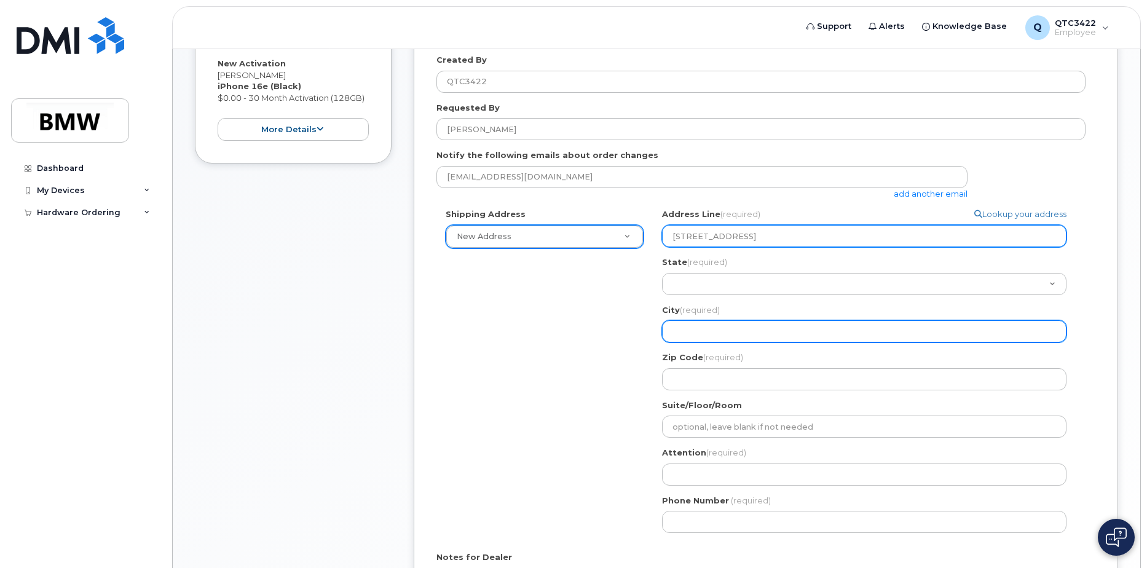
type input "2009 Evanston Drive"
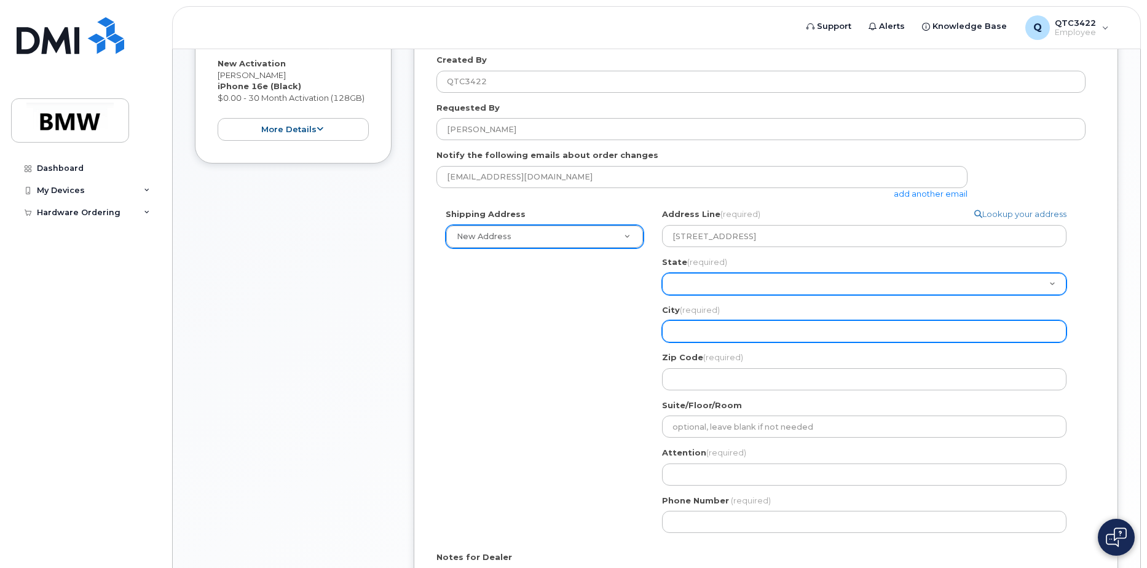
select select "WA"
select select
select select "WV"
select select
select select "SC"
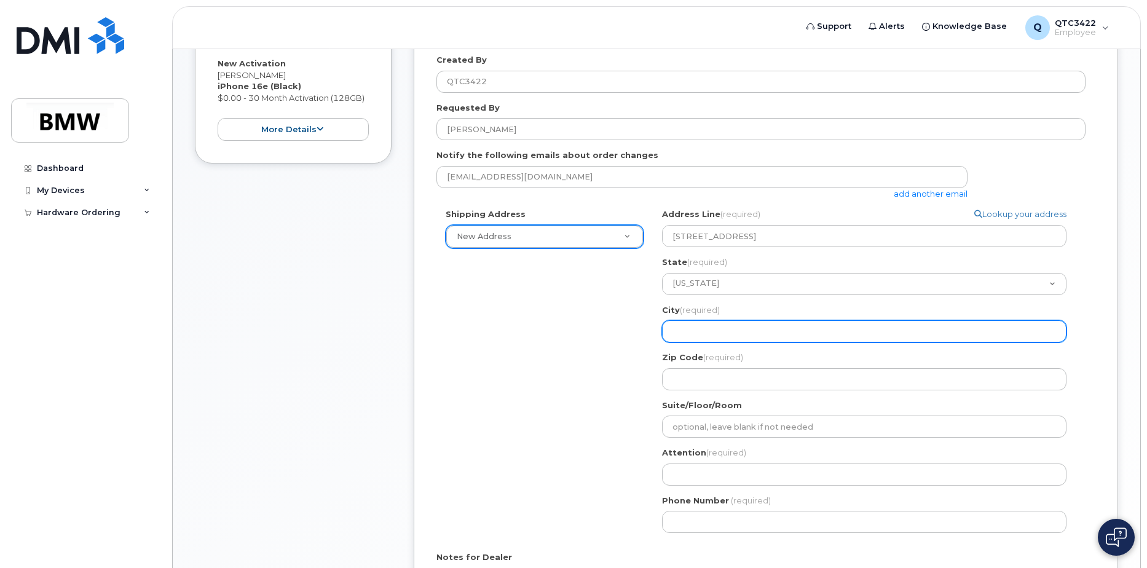
click at [947, 336] on input "City (required)" at bounding box center [864, 331] width 405 height 22
select select
type input "W"
select select
type input "We"
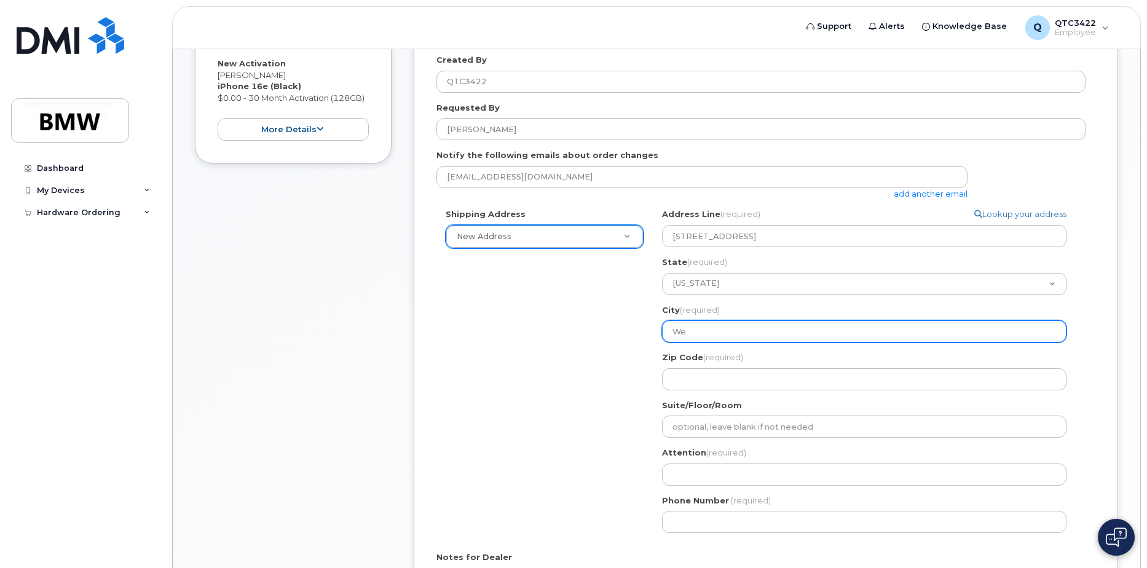
select select
type input "Wel"
select select
type input "Well"
select select
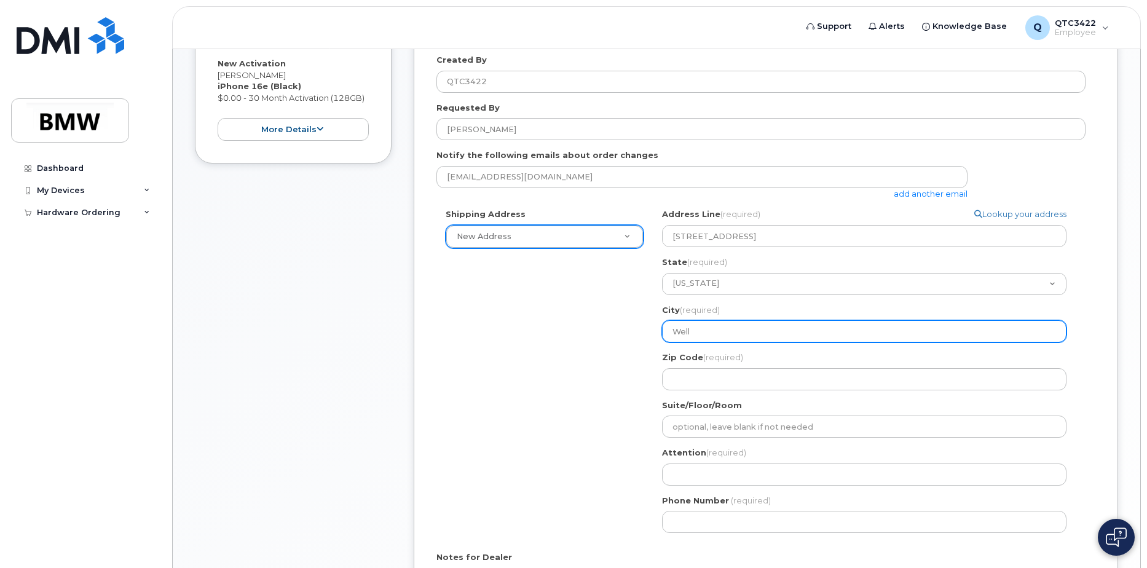
type input "Wellf"
select select
type input "Wellfo"
select select
type input "Wellfor"
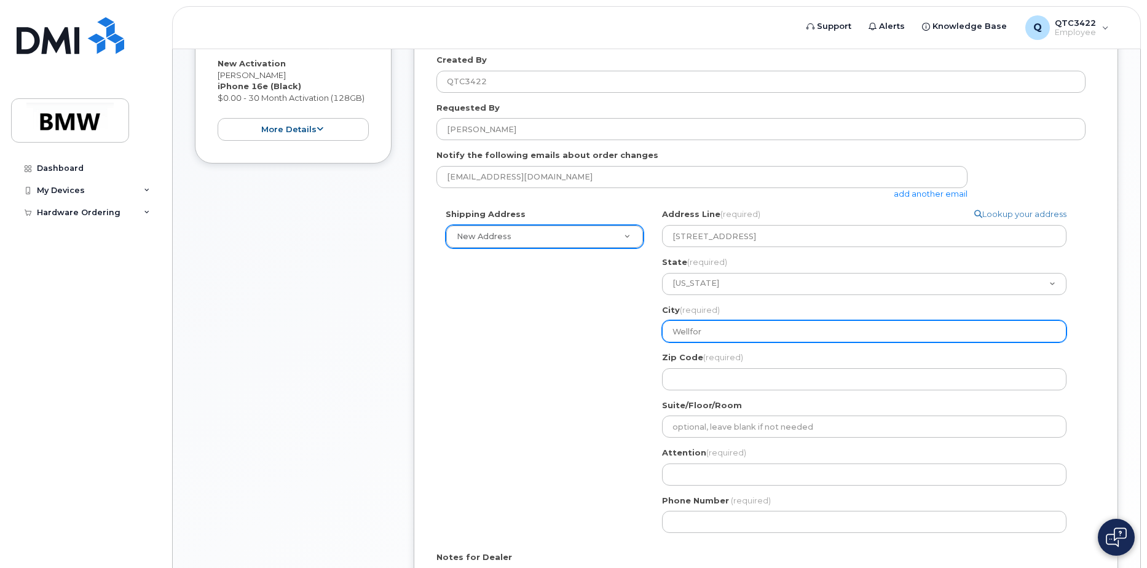
select select
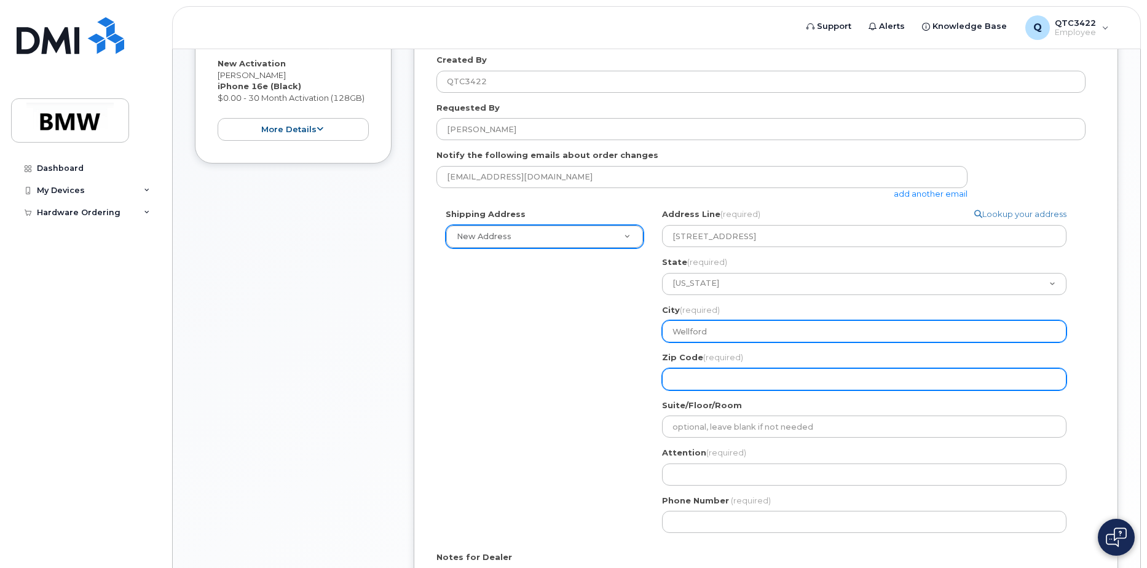
type input "Wellford"
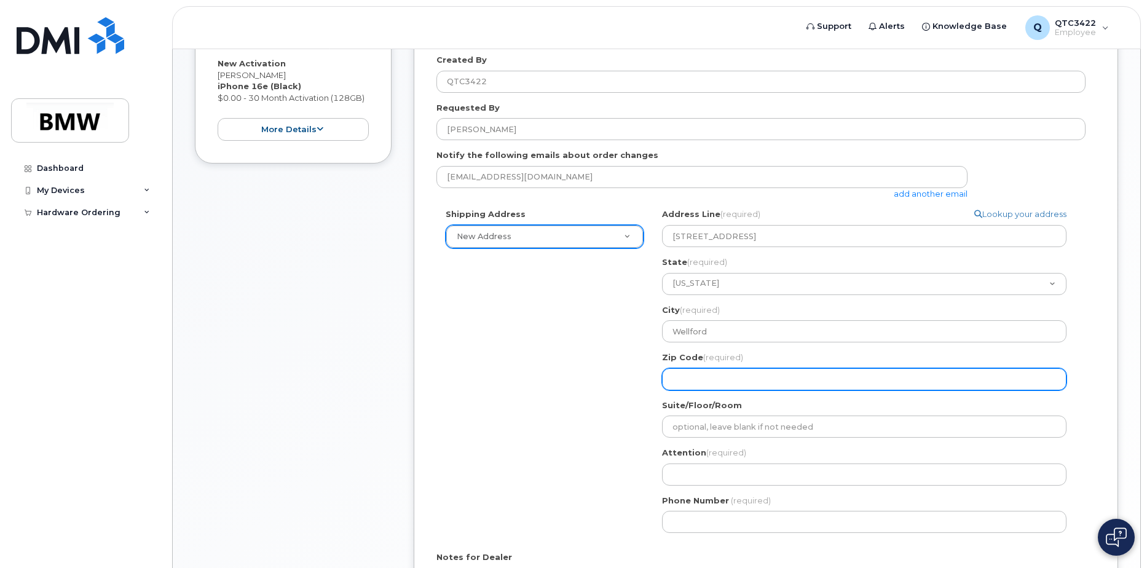
click at [700, 378] on input "Zip Code (required)" at bounding box center [864, 379] width 405 height 22
select select
type input "2"
select select
type input "29"
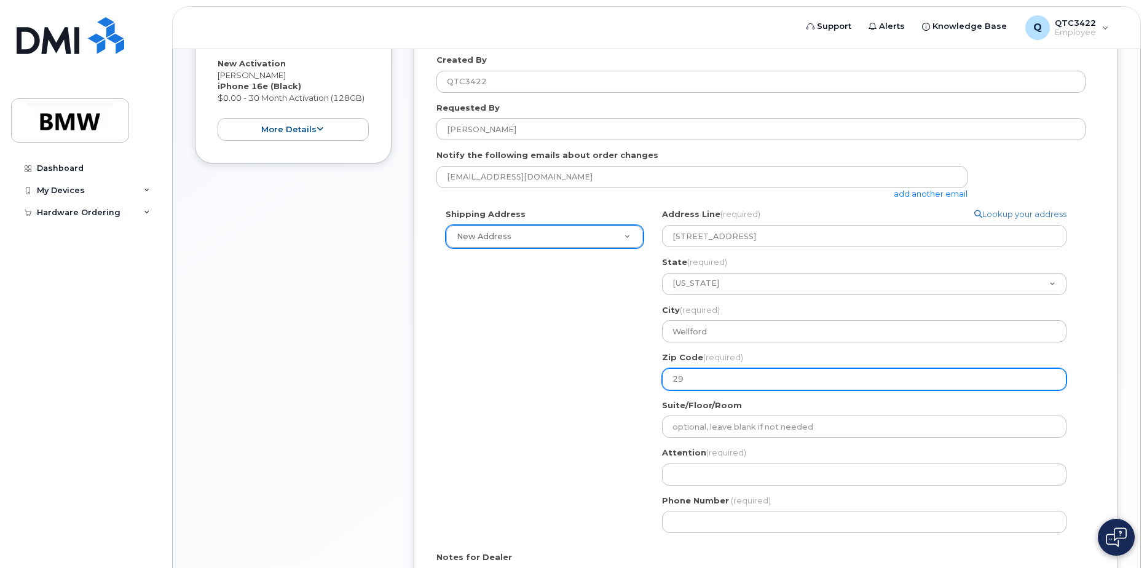
select select
type input "293"
select select
type input "2938"
select select
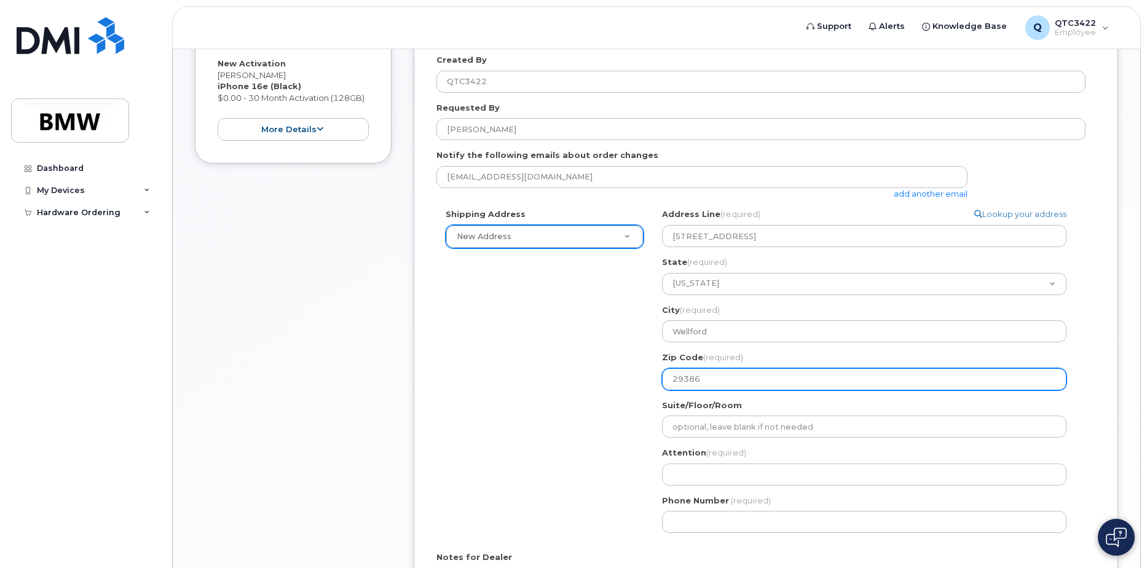
type input "29386"
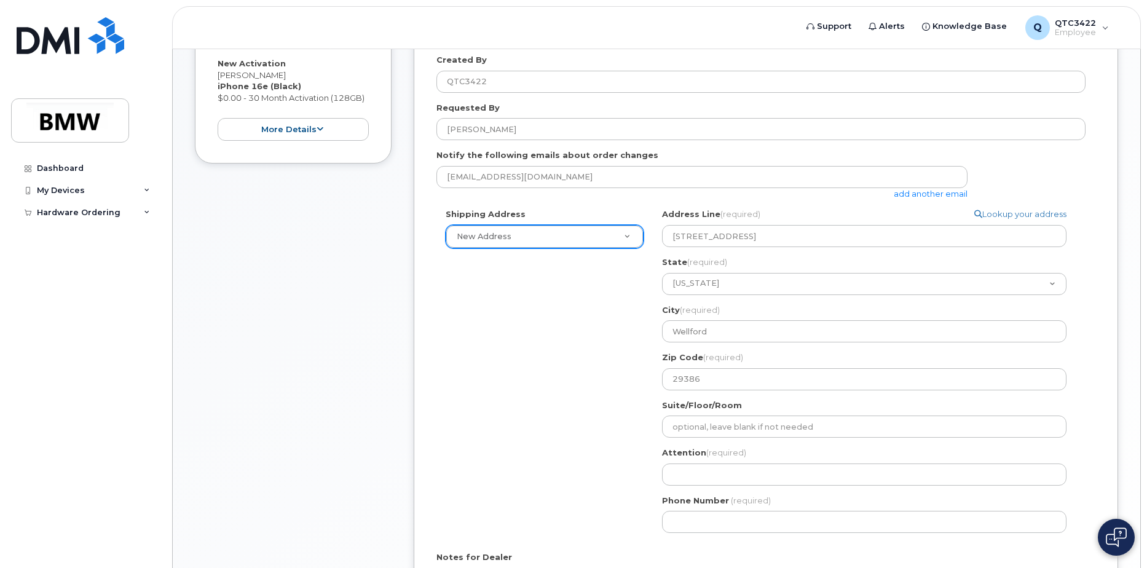
click at [567, 438] on div "Shipping Address New Address New Address BMW MC Plant BMW North America Financi…" at bounding box center [761, 375] width 649 height 334
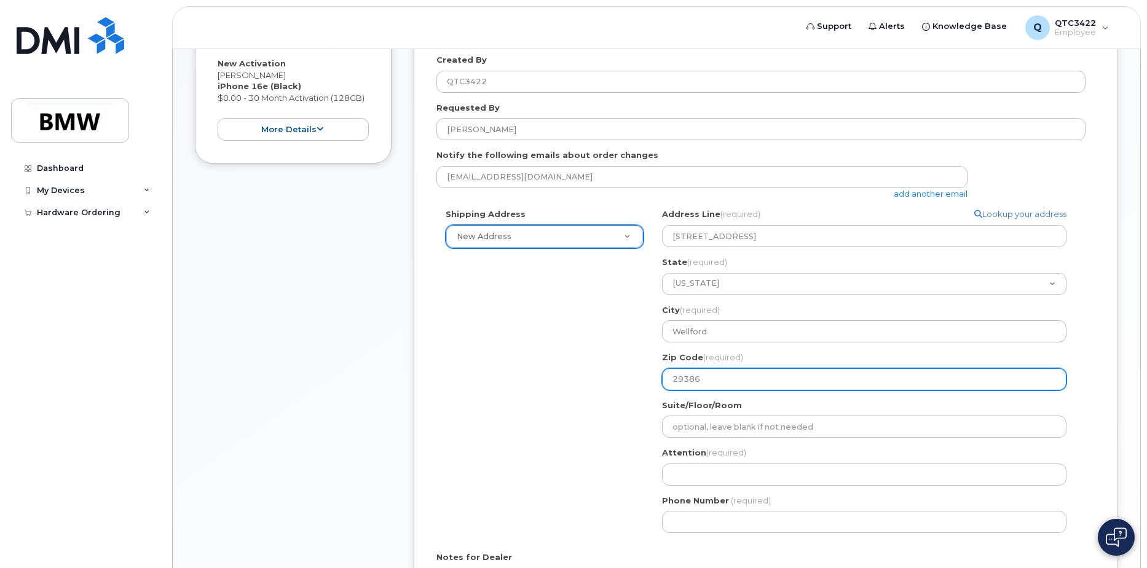
click at [708, 380] on input "29386" at bounding box center [864, 379] width 405 height 22
select select
type input "2938"
select select
type input "29385"
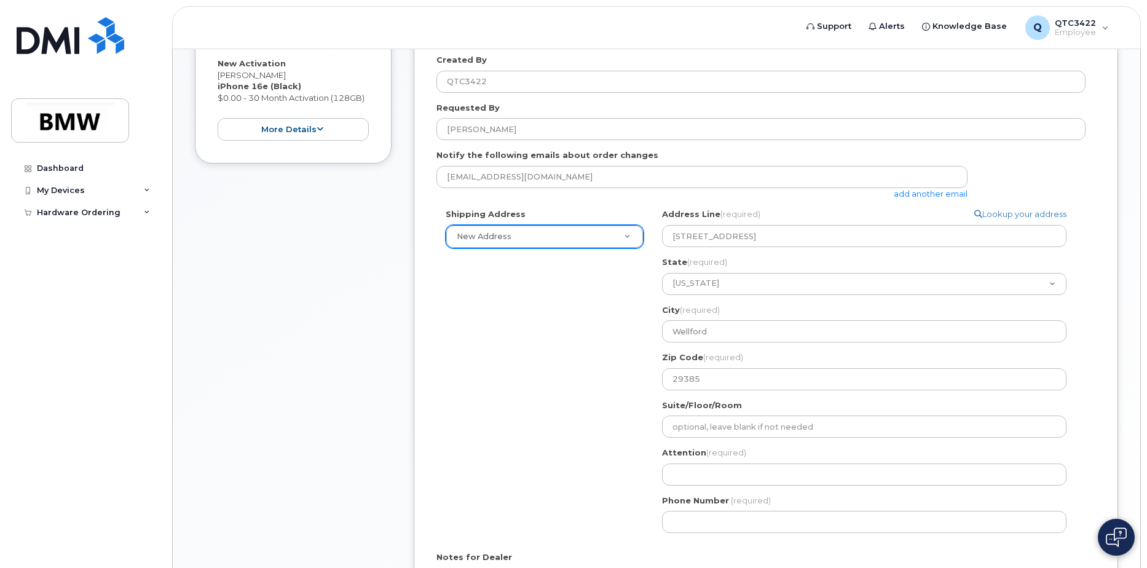
drag, startPoint x: 476, startPoint y: 373, endPoint x: 529, endPoint y: 388, distance: 54.9
click at [478, 373] on div "Shipping Address New Address New Address BMW MC Plant BMW North America Financi…" at bounding box center [761, 375] width 649 height 334
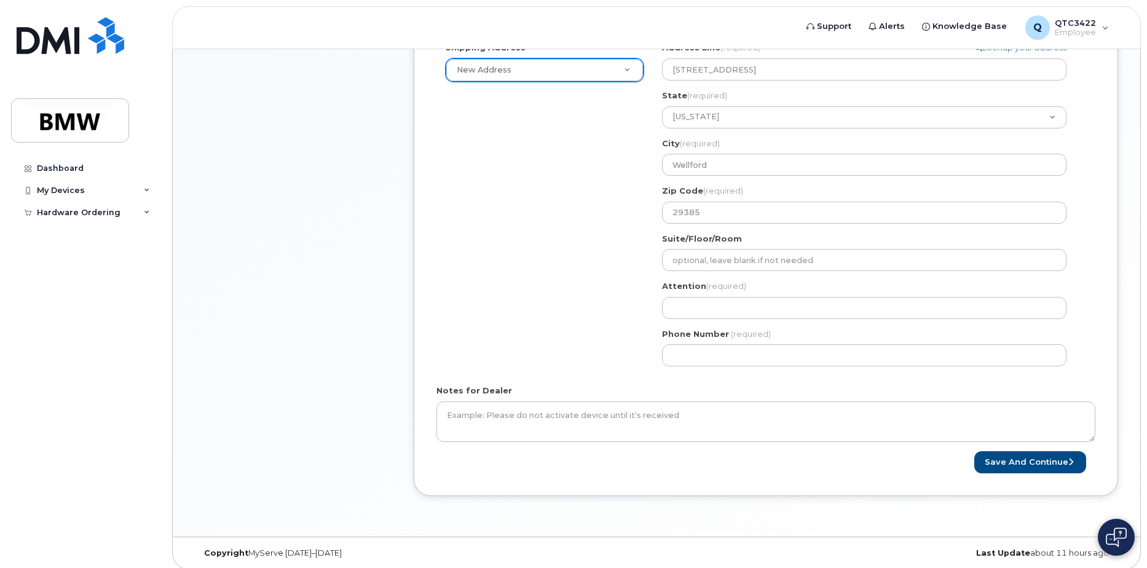
scroll to position [425, 0]
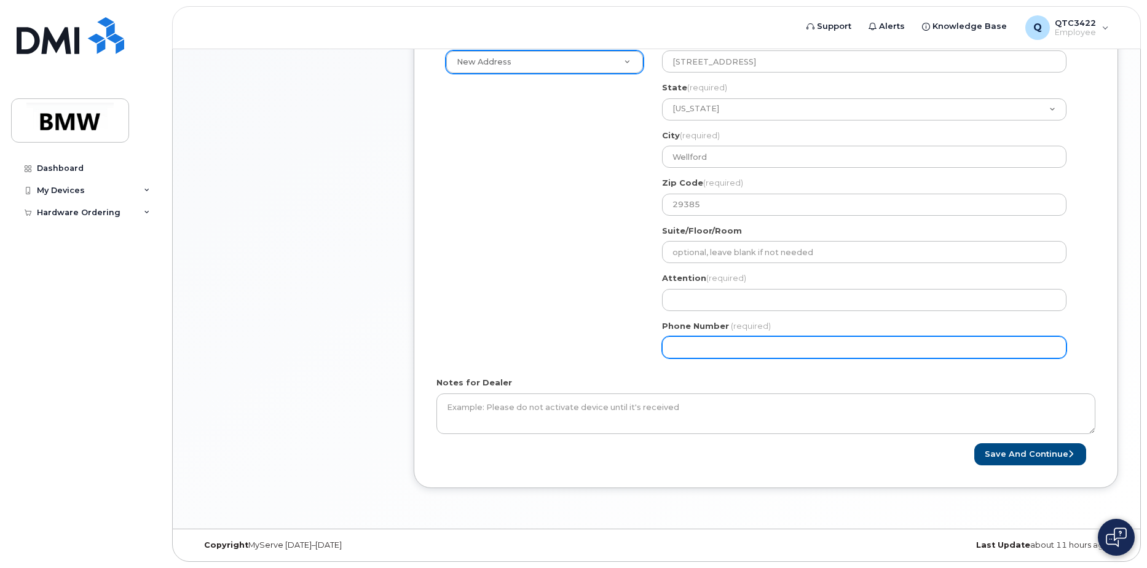
click at [715, 346] on input "Phone Number" at bounding box center [864, 347] width 405 height 22
type input "864285272"
select select
type input "8642852720"
click at [542, 365] on div "Shipping Address New Address New Address BMW MC Plant BMW North America Financi…" at bounding box center [761, 201] width 649 height 334
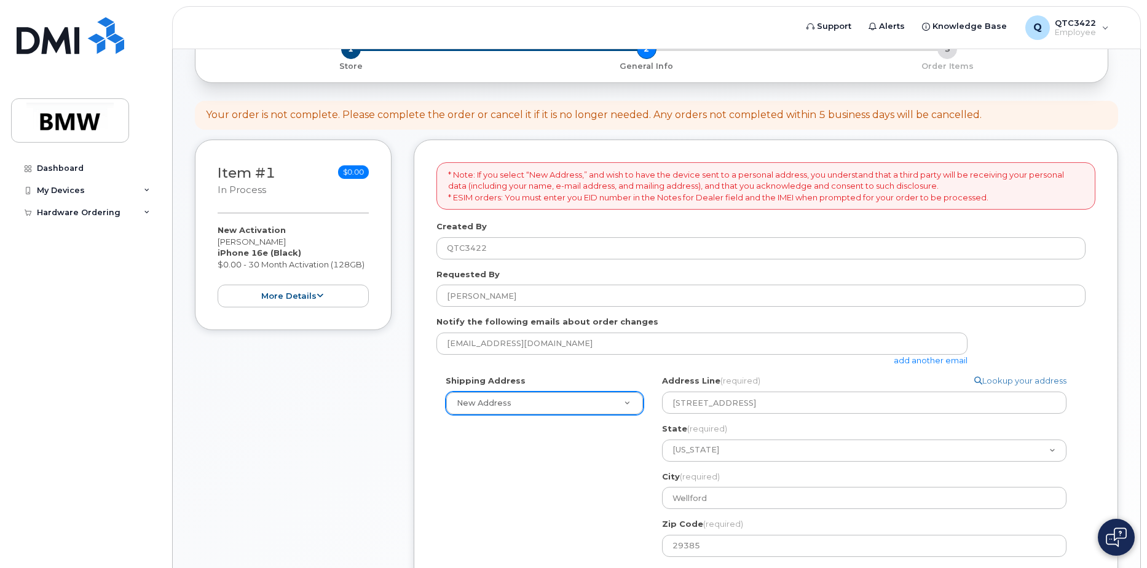
scroll to position [56, 0]
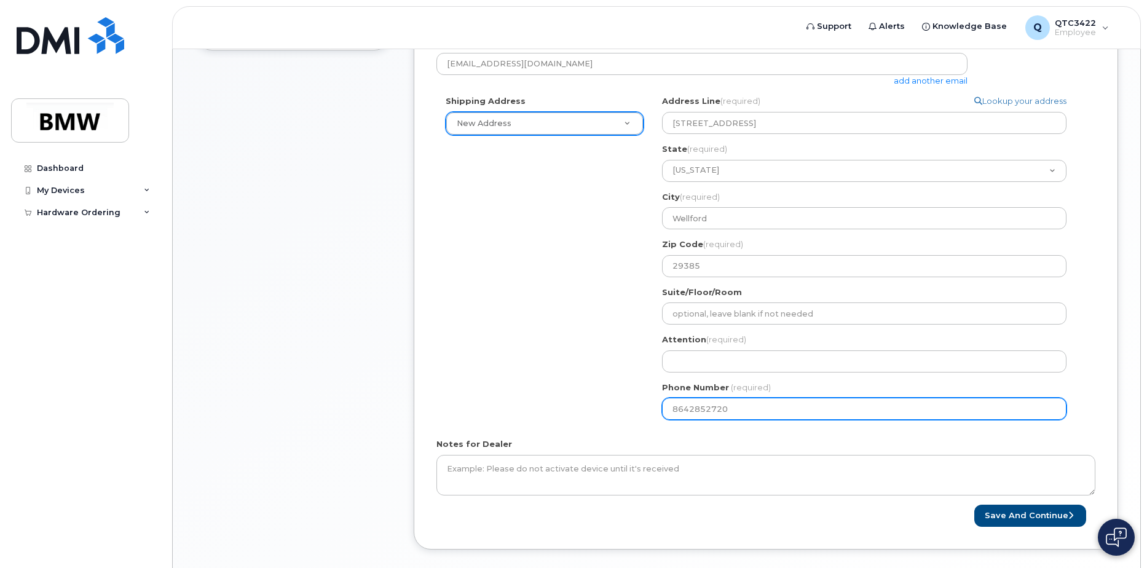
select select
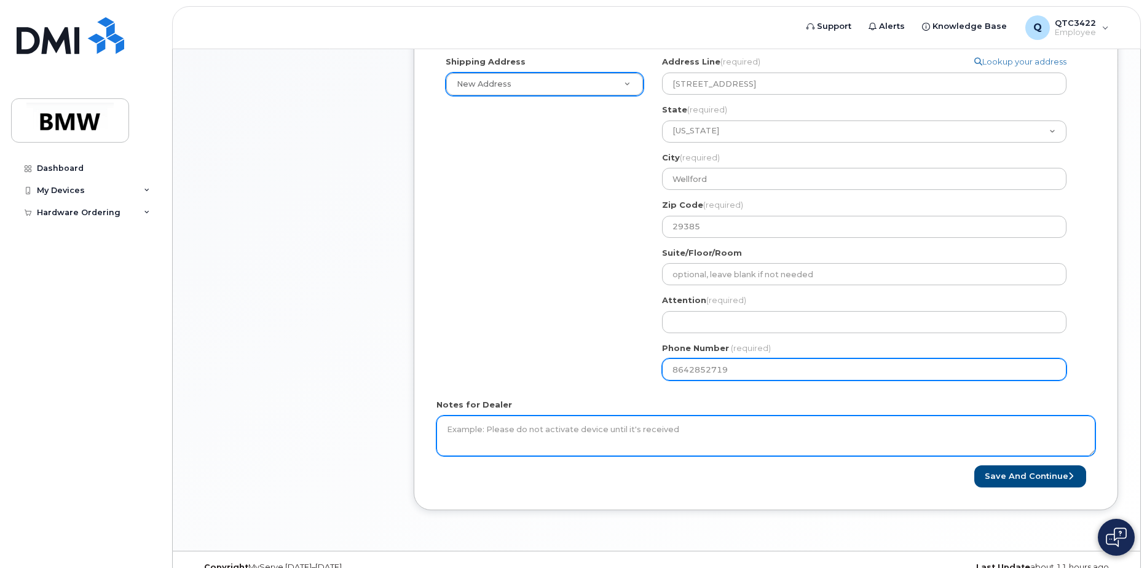
scroll to position [425, 0]
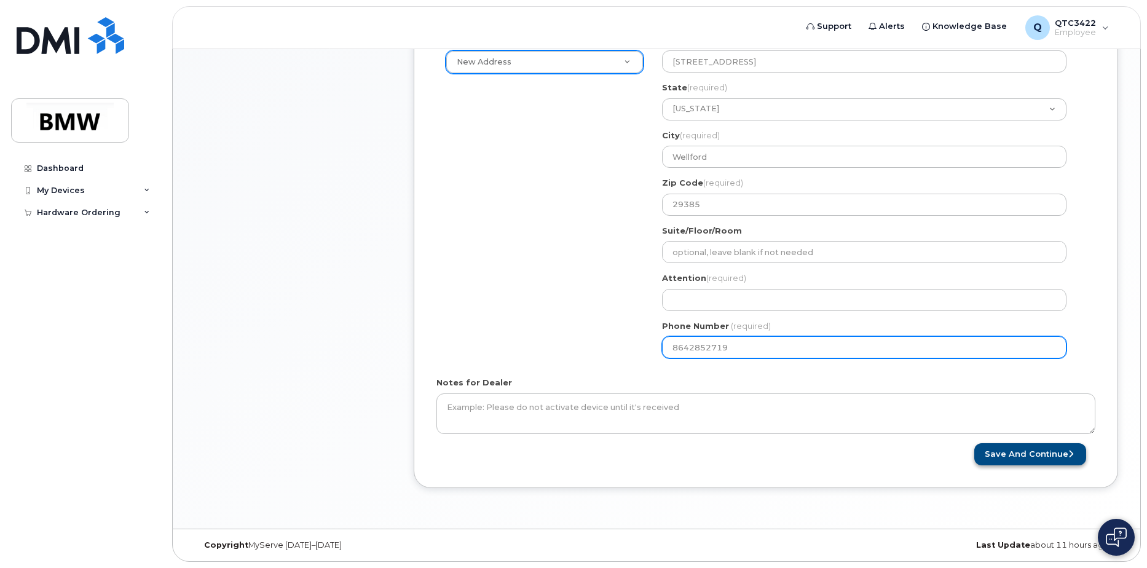
type input "8642852719"
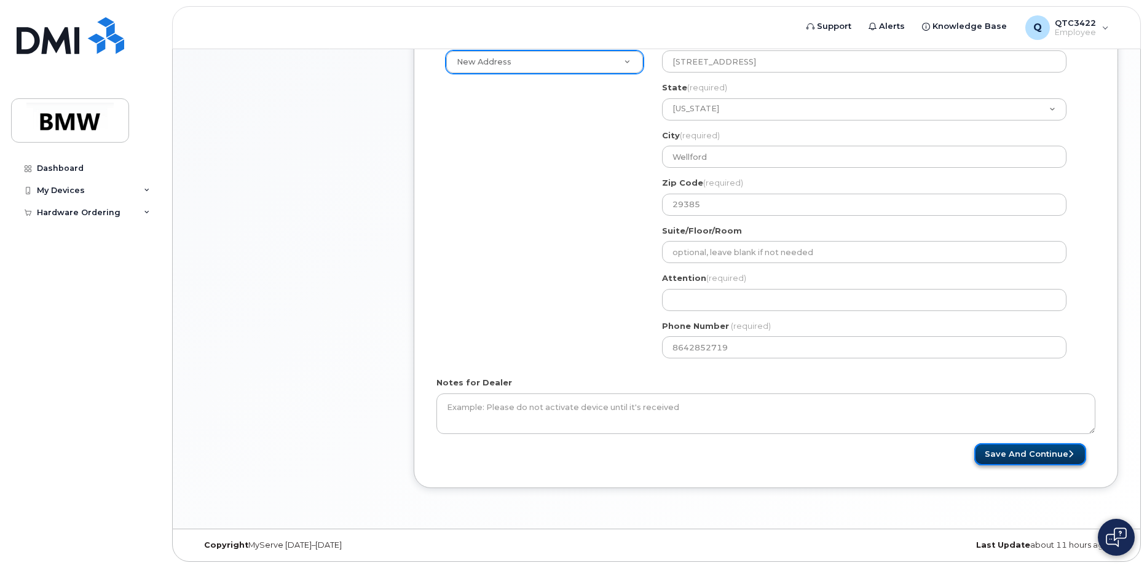
click at [1016, 449] on button "Save and Continue" at bounding box center [1031, 454] width 112 height 23
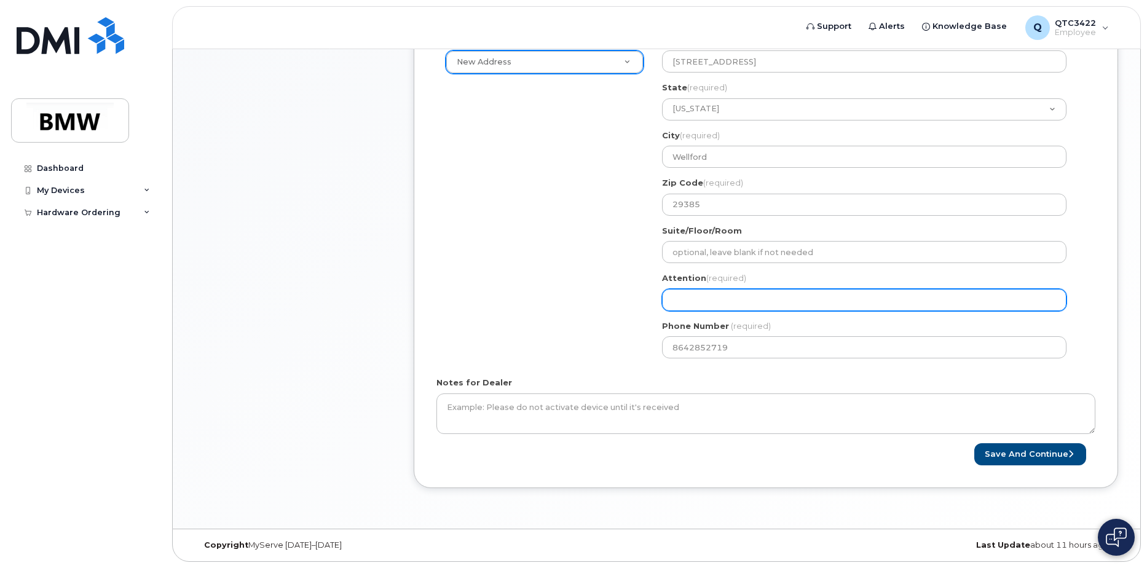
click at [721, 293] on input "Attention (required)" at bounding box center [864, 300] width 405 height 22
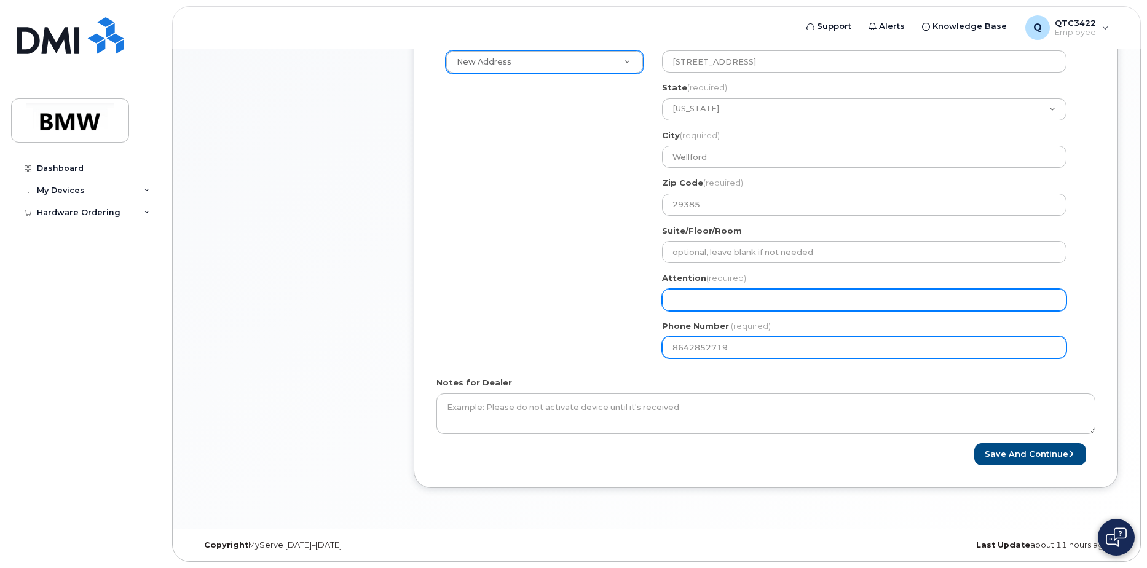
select select
type input "W"
select select
type input "Wo"
select select
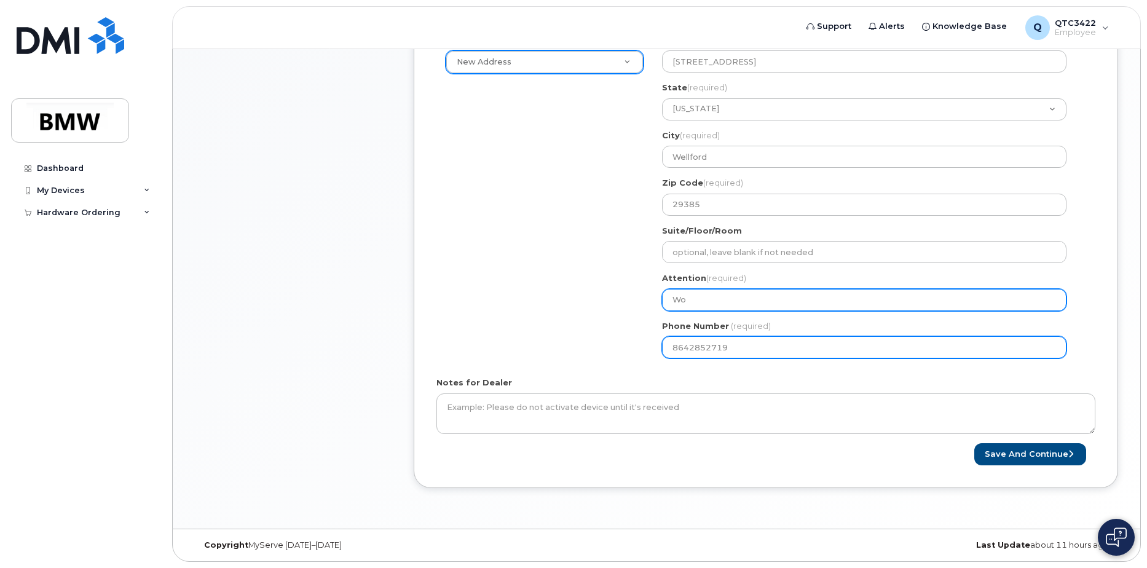
type input "Wor"
select select
type input "Work"
select select
type input "Work P"
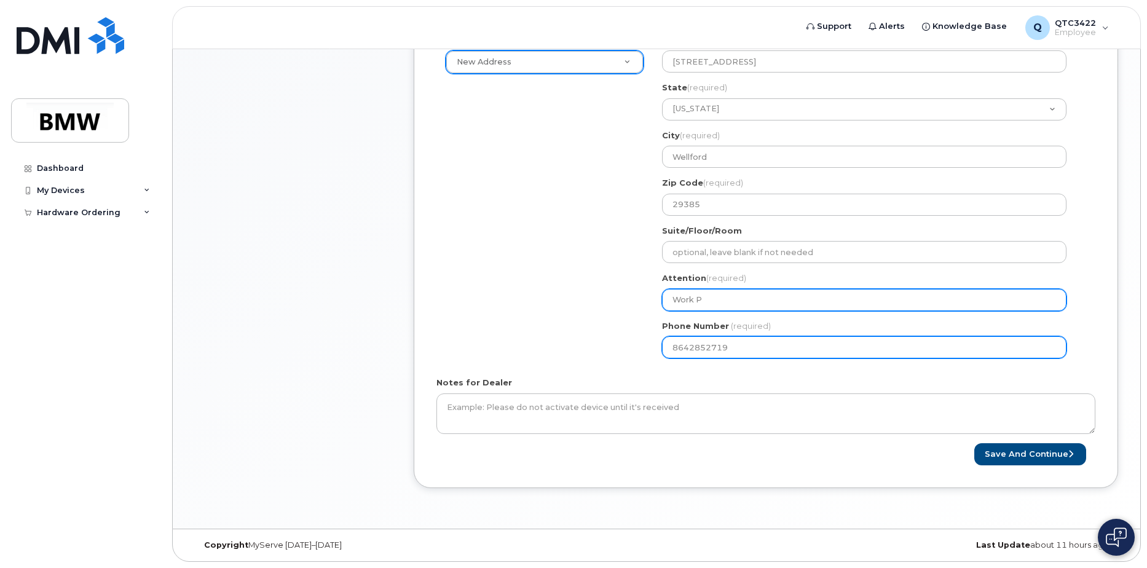
select select
type input "Work Ph"
select select
type input "Work Pho"
select select
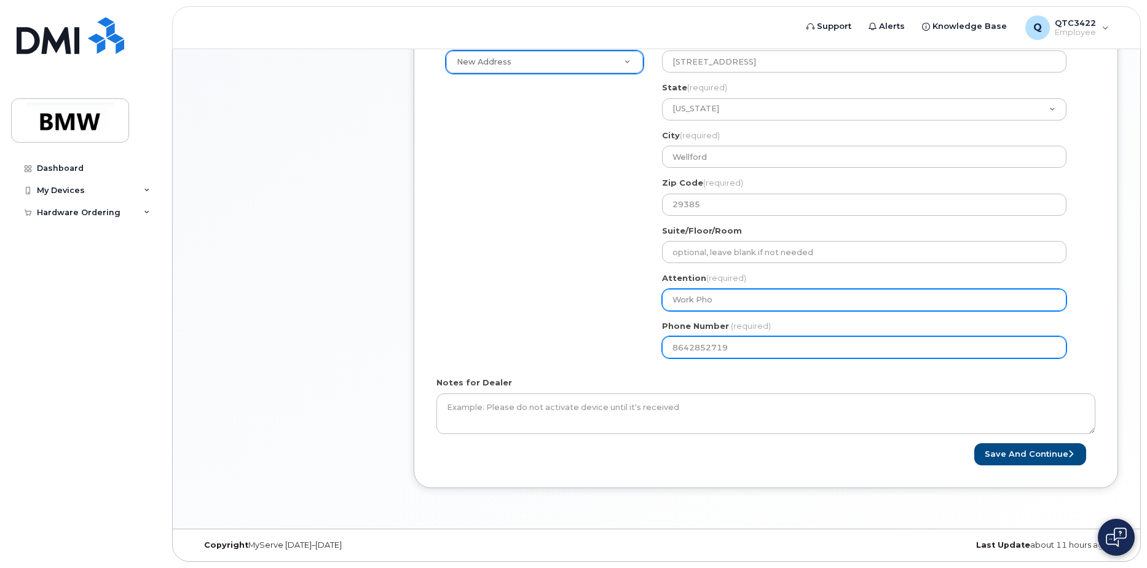
type input "Work Phon"
select select
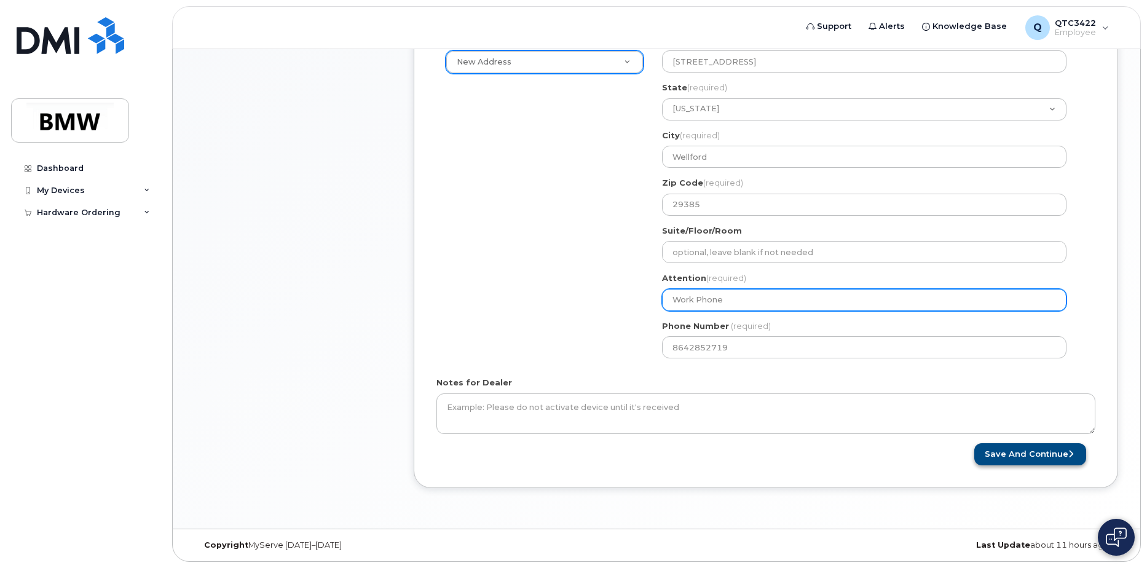
type input "Work Phone"
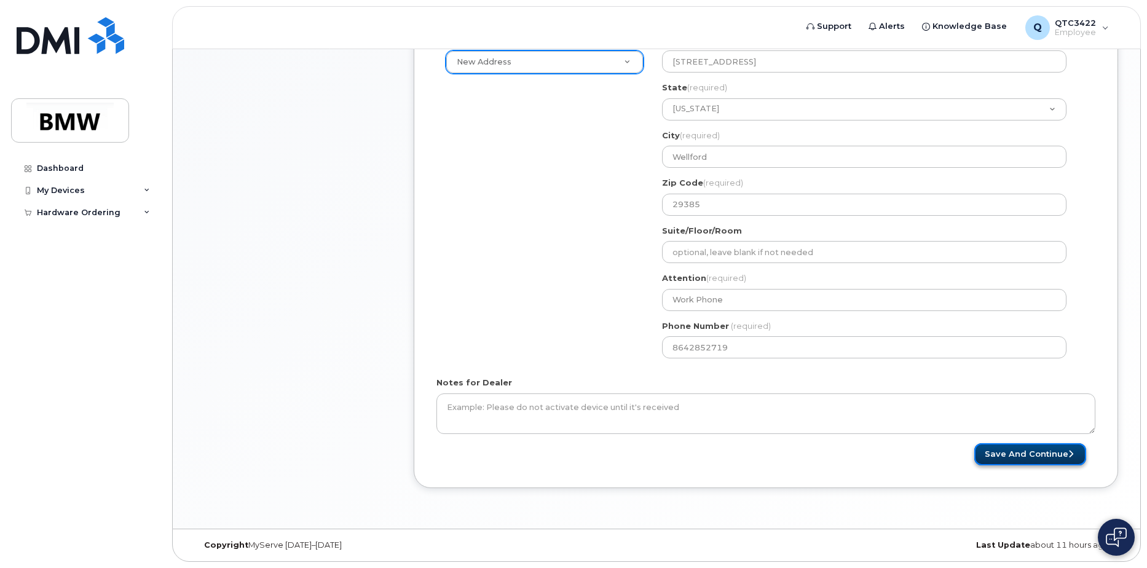
click at [1019, 450] on button "Save and Continue" at bounding box center [1031, 454] width 112 height 23
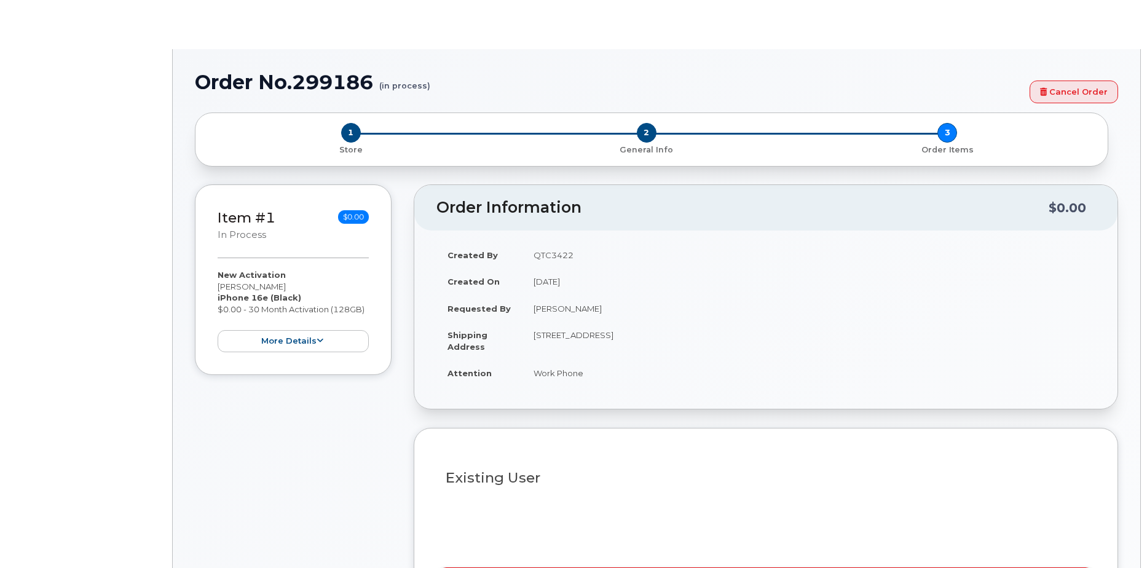
select select "1885307"
radio input "true"
type input "1902017"
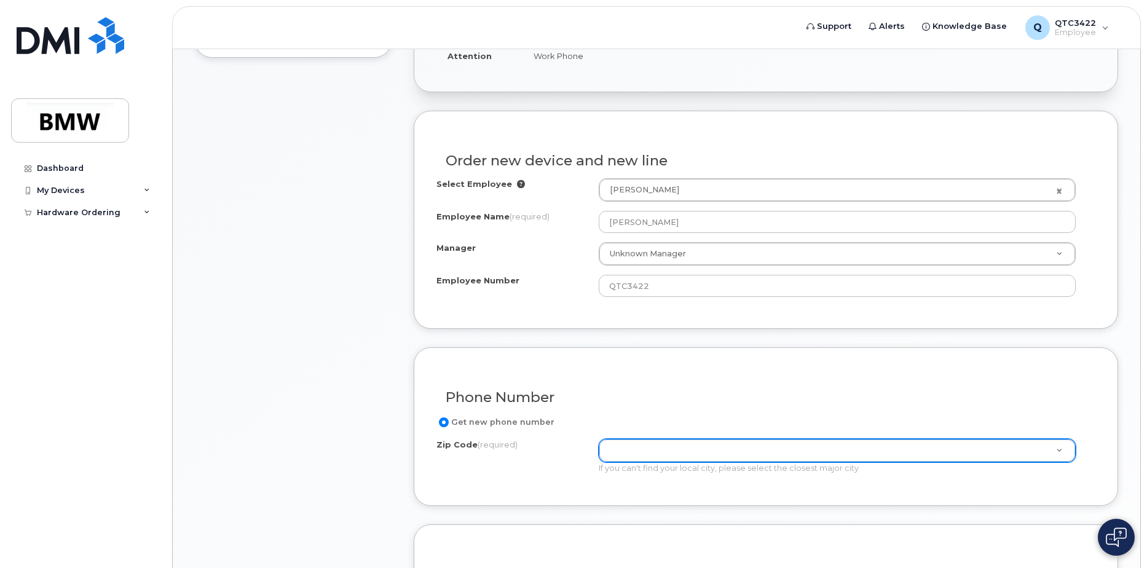
scroll to position [430, 0]
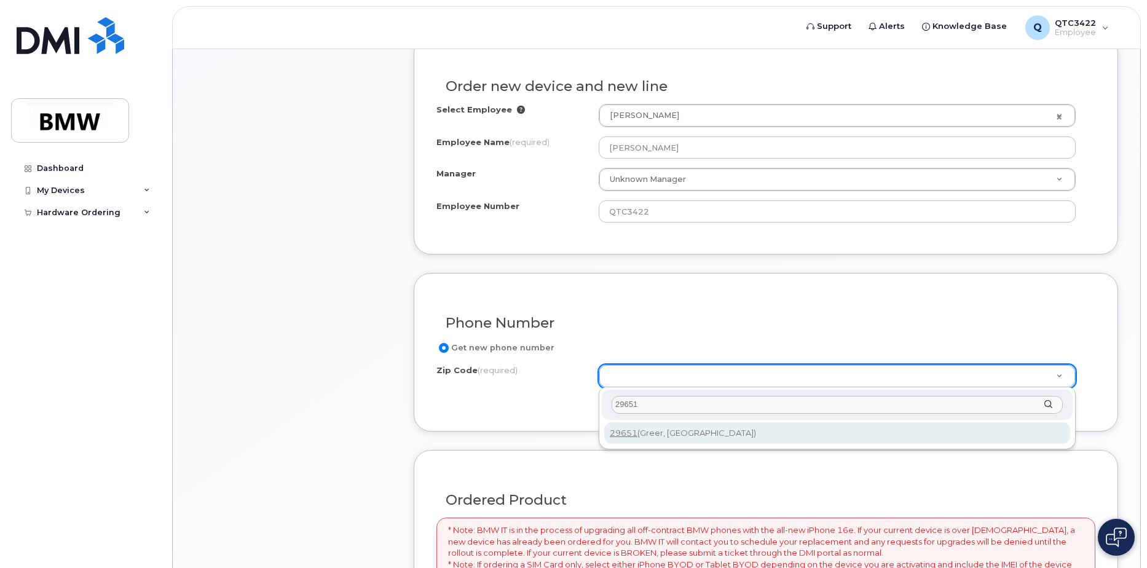
type input "29651"
drag, startPoint x: 651, startPoint y: 434, endPoint x: 655, endPoint y: 427, distance: 7.5
type input "29651 (Greer, [GEOGRAPHIC_DATA])"
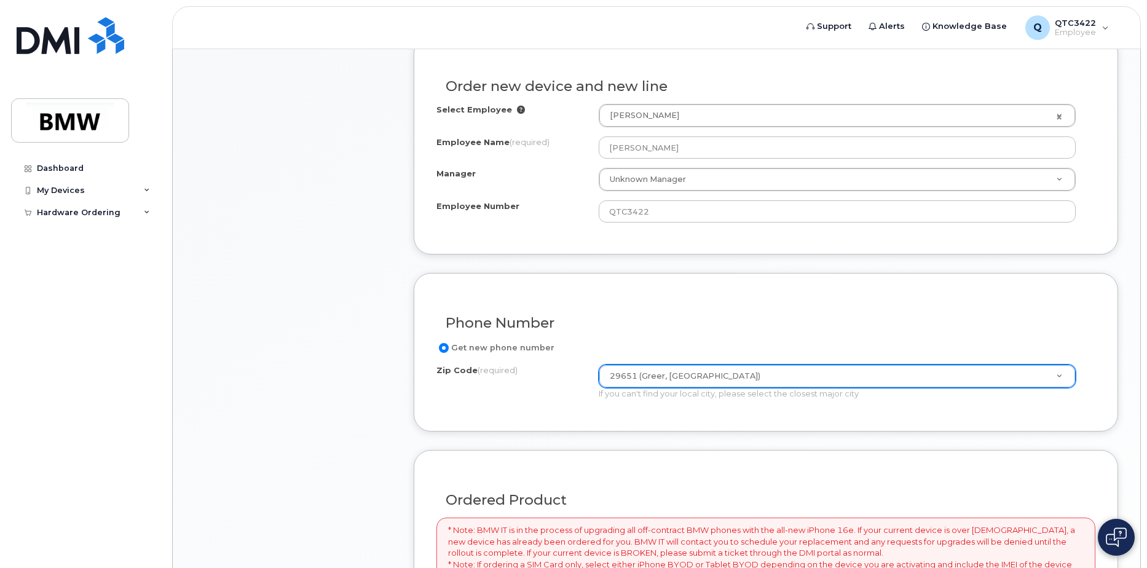
drag, startPoint x: 557, startPoint y: 448, endPoint x: 555, endPoint y: 441, distance: 7.2
click at [556, 443] on form "Existing User Additional cost to upgrading the device Selected device is Eligib…" at bounding box center [766, 490] width 705 height 908
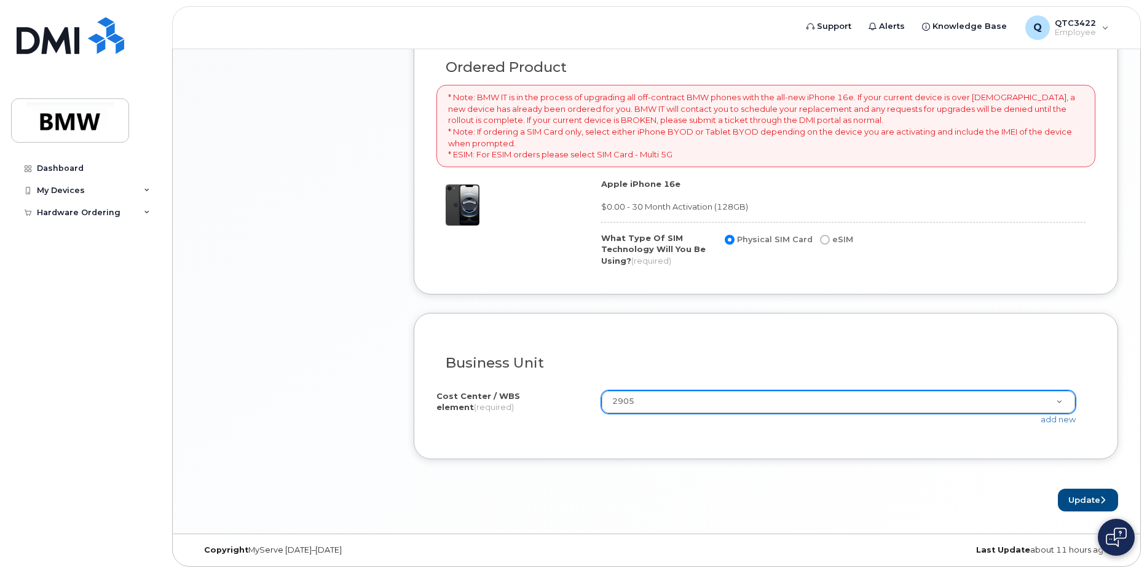
scroll to position [868, 0]
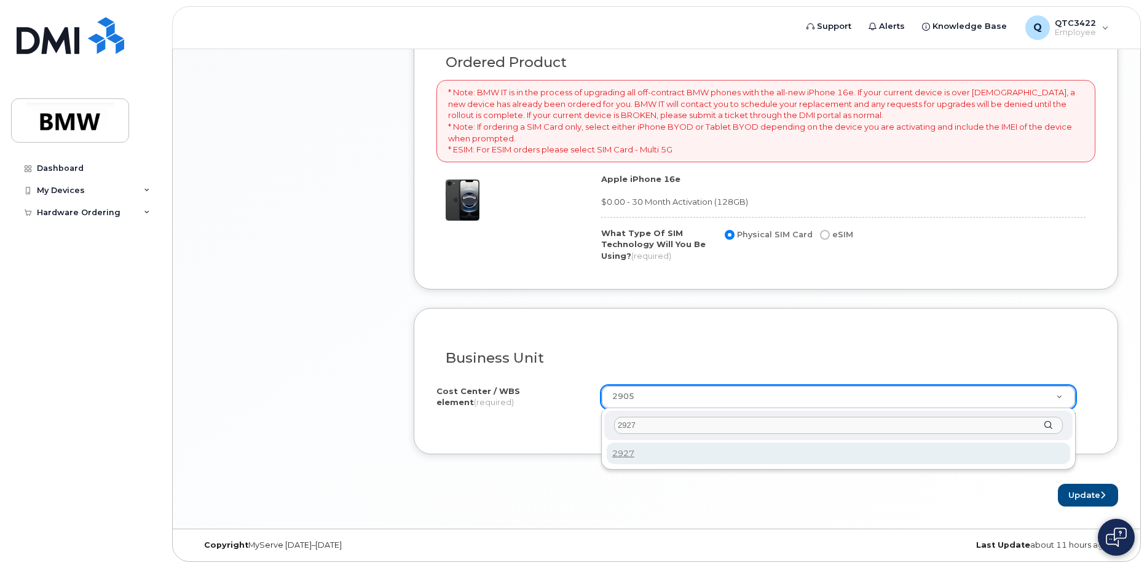
type input "2927"
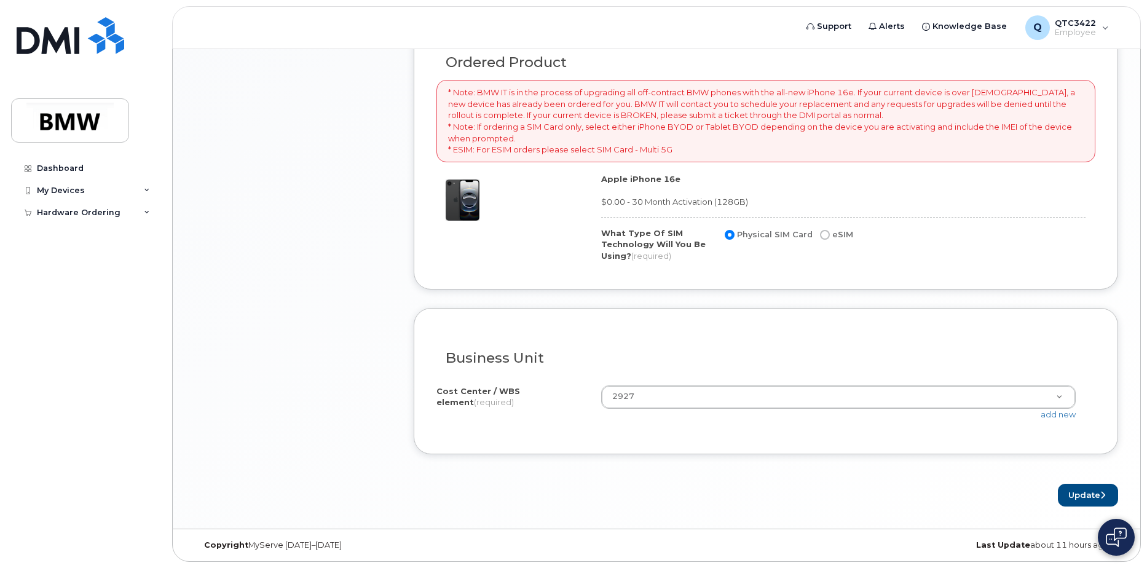
click at [627, 444] on div "Business Unit I know the accounting codes Cost Center / WBS element (required) …" at bounding box center [766, 381] width 705 height 146
click at [825, 234] on input "eSIM" at bounding box center [825, 235] width 10 height 10
radio input "true"
click at [665, 309] on div "Business Unit I know the accounting codes Cost Center / WBS element (required) …" at bounding box center [766, 381] width 705 height 146
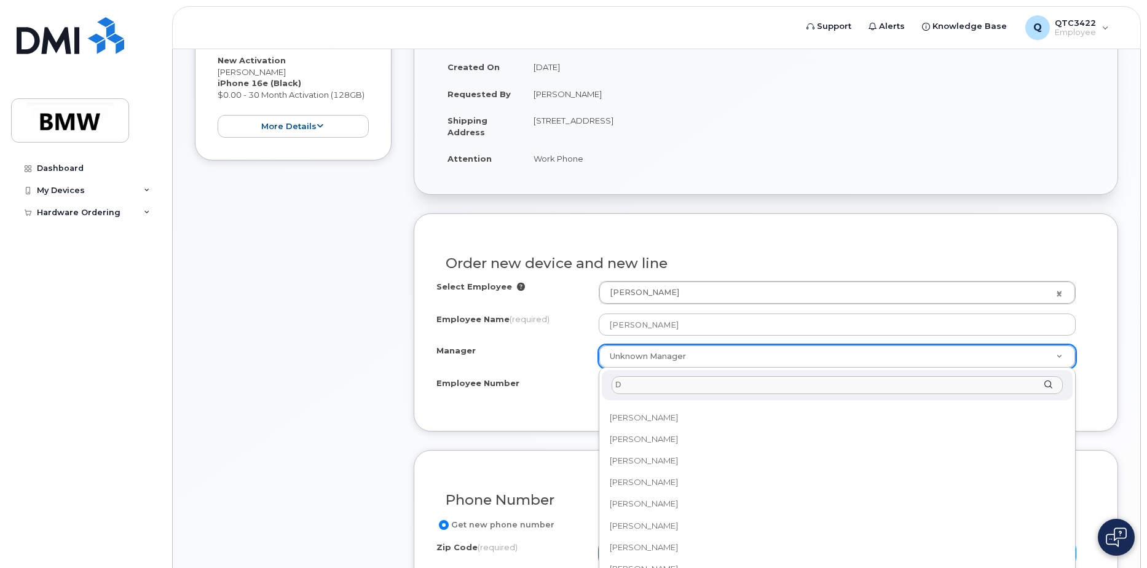
scroll to position [0, 0]
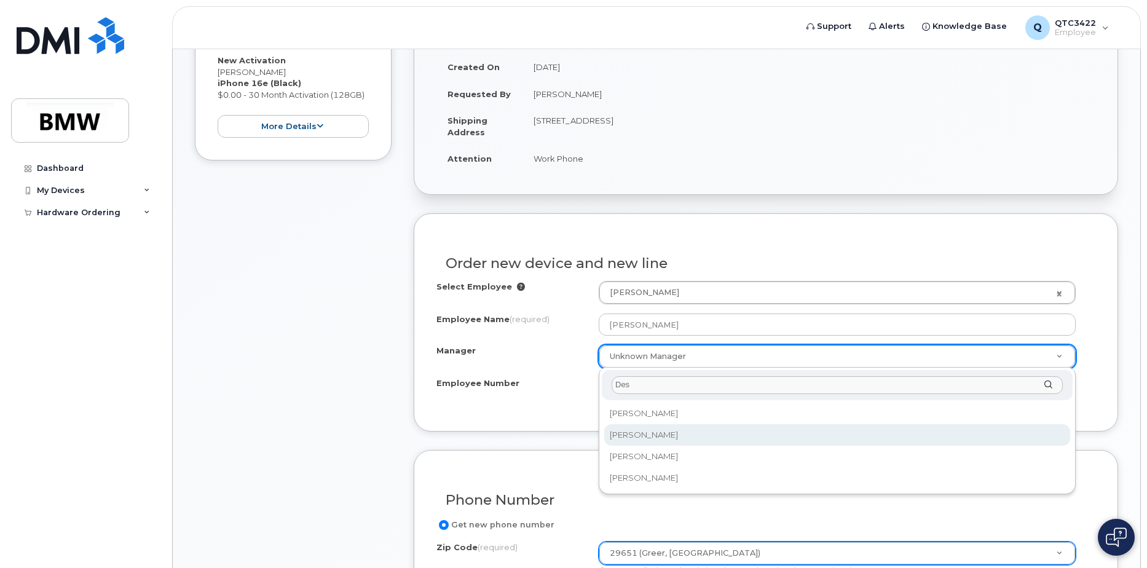
type input "Des"
select select "1895516"
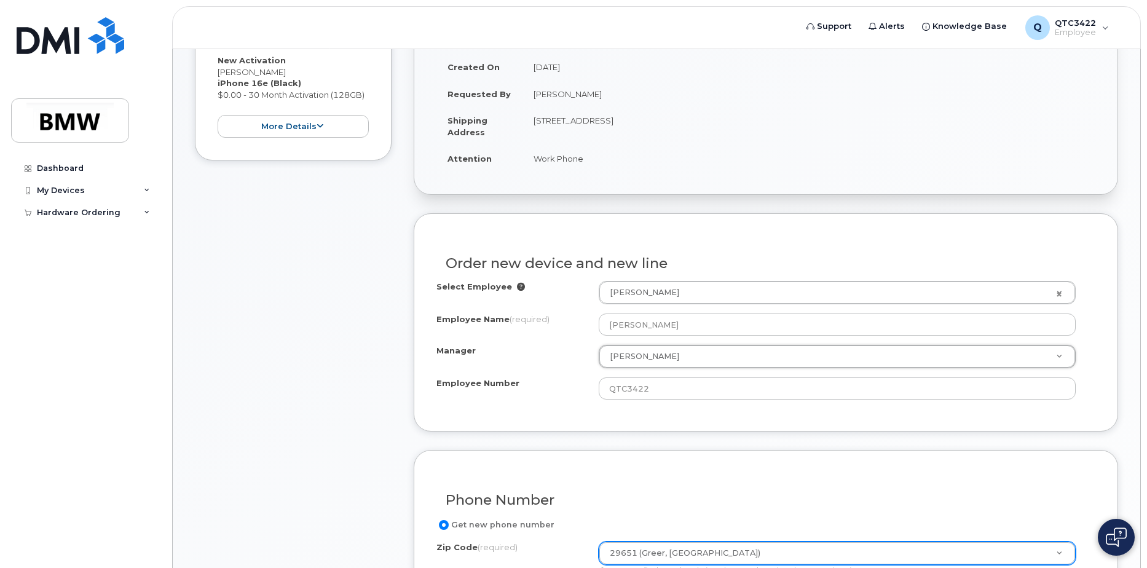
drag, startPoint x: 410, startPoint y: 434, endPoint x: 404, endPoint y: 432, distance: 6.4
click at [410, 434] on div "Item #1 in process $0.00 New Activation Simyia King iPhone 16e (Black) $0.00 - …" at bounding box center [657, 546] width 924 height 1152
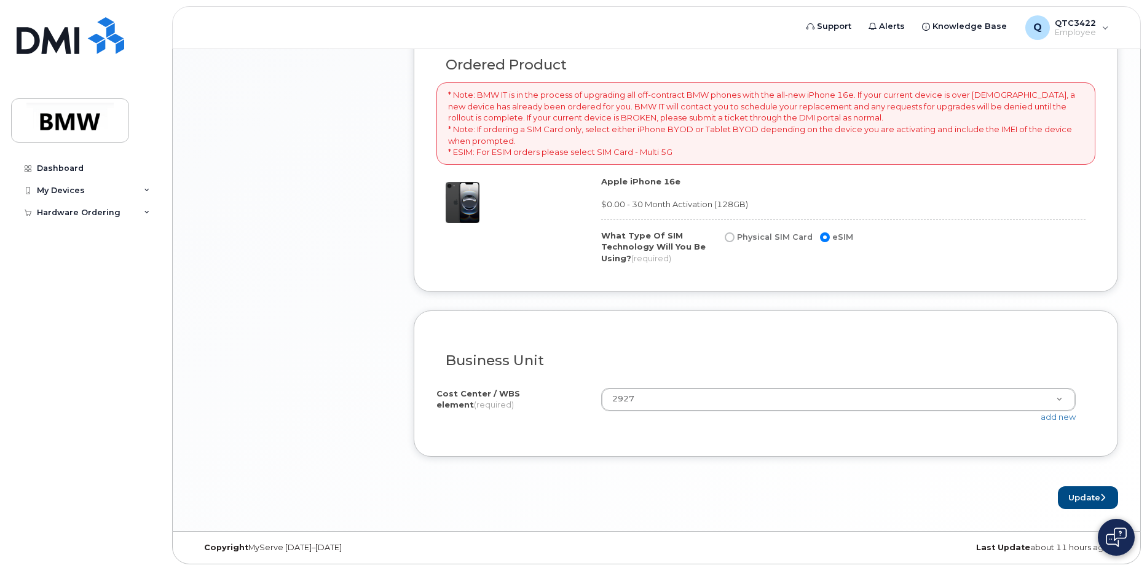
scroll to position [868, 0]
click at [1082, 490] on button "Update" at bounding box center [1088, 495] width 60 height 23
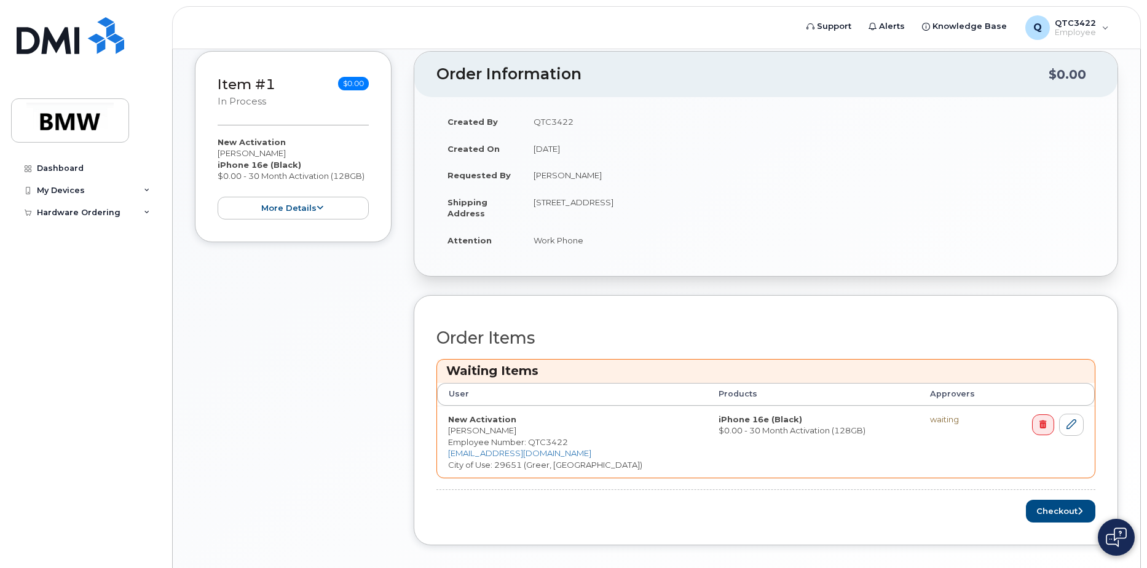
scroll to position [246, 0]
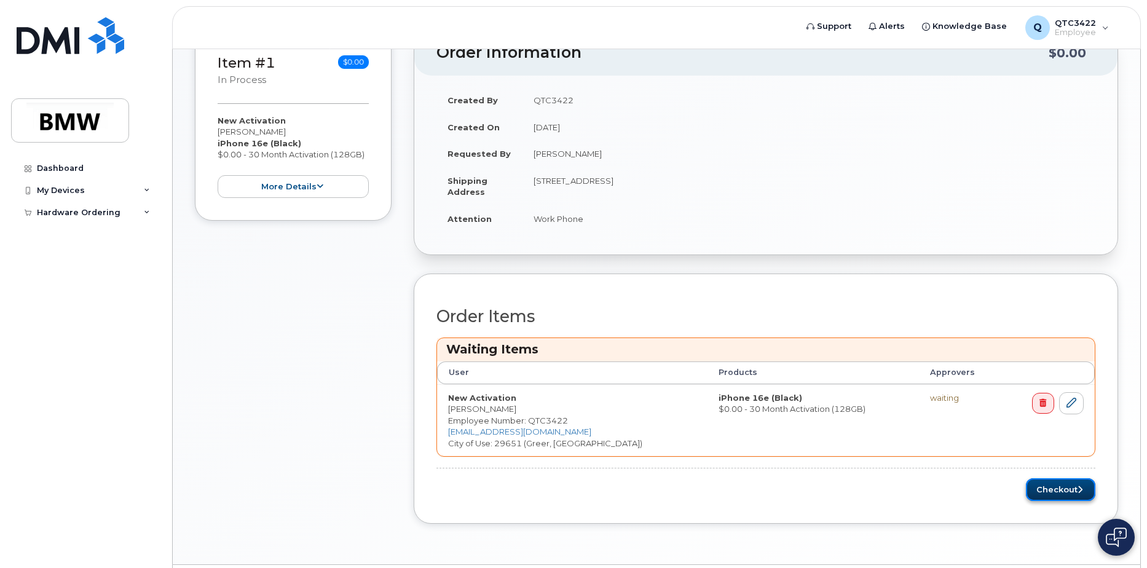
click at [1064, 493] on button "Checkout" at bounding box center [1060, 489] width 69 height 23
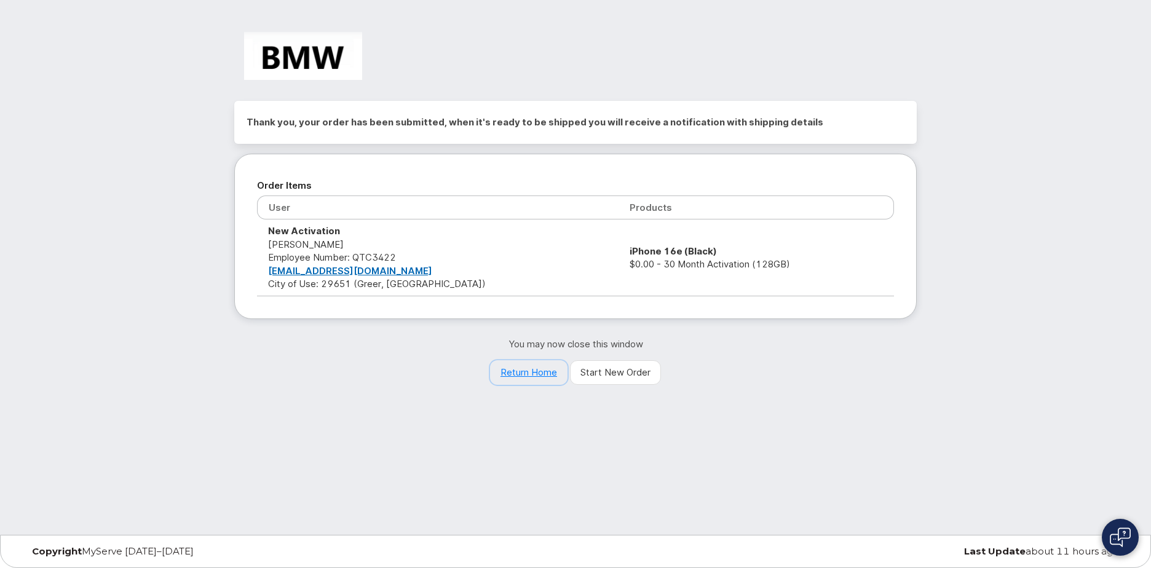
click at [525, 370] on link "Return Home" at bounding box center [528, 372] width 77 height 25
